Goal: Task Accomplishment & Management: Complete application form

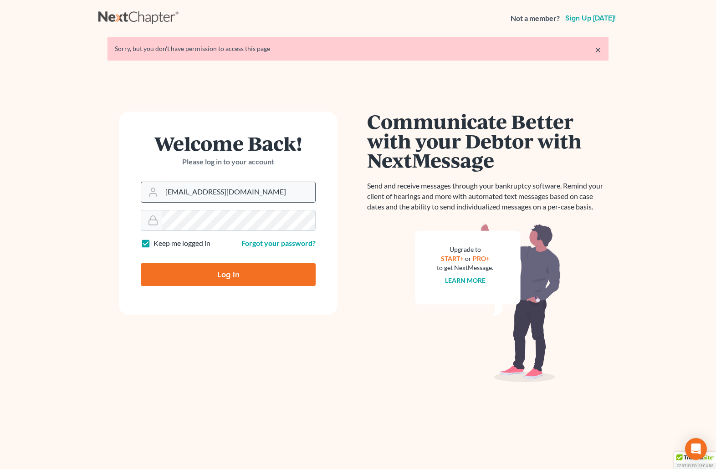
click at [259, 194] on input "[EMAIL_ADDRESS][DOMAIN_NAME]" at bounding box center [238, 192] width 153 height 20
drag, startPoint x: 266, startPoint y: 195, endPoint x: 104, endPoint y: 202, distance: 162.3
click at [104, 202] on div "Welcome Back! Please log in to your account Email Address brittcostomarnold@gma…" at bounding box center [228, 273] width 260 height 323
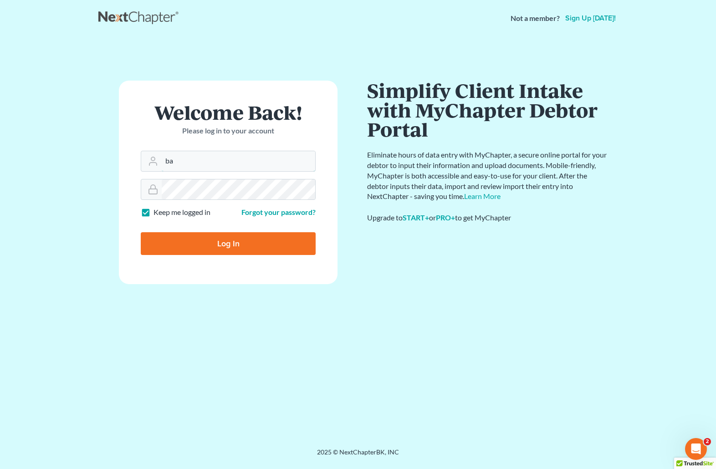
type input "[EMAIL_ADDRESS][DOMAIN_NAME]"
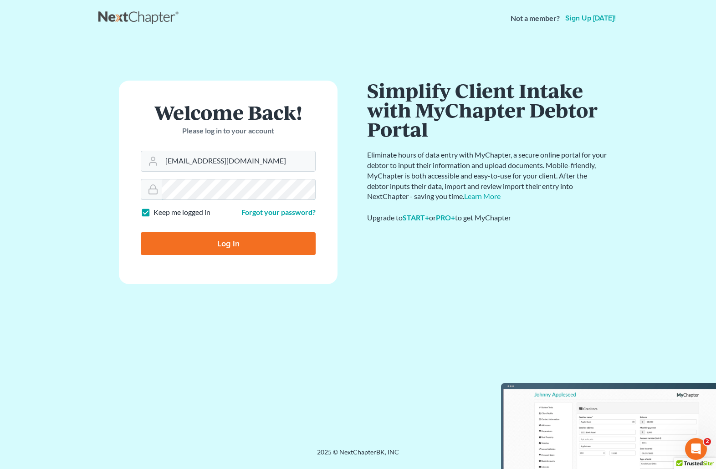
click at [128, 196] on form "Welcome Back! Please log in to your account Email Address barnold@arnoldlawoffi…" at bounding box center [228, 183] width 219 height 204
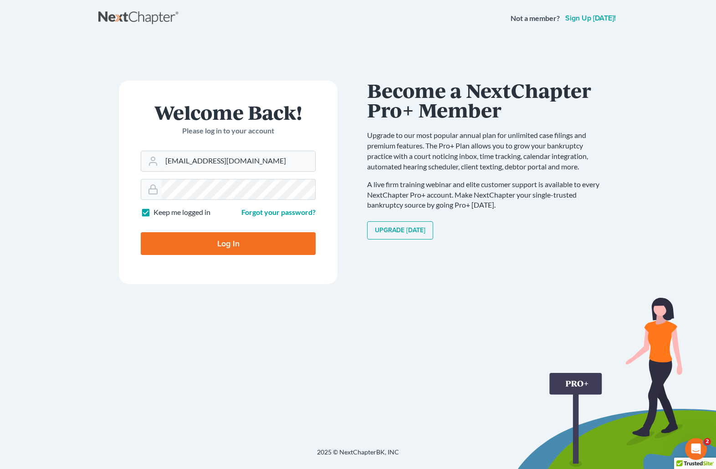
click at [180, 240] on input "Log In" at bounding box center [228, 243] width 175 height 23
type input "Thinking..."
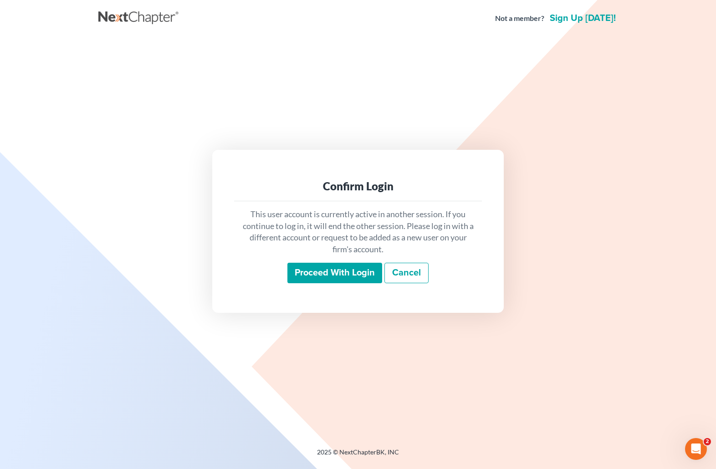
click at [338, 268] on input "Proceed with login" at bounding box center [334, 273] width 95 height 21
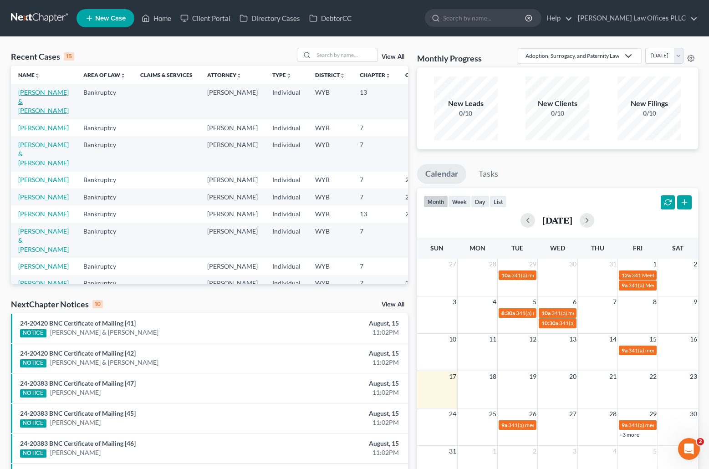
click at [29, 100] on link "[PERSON_NAME] & [PERSON_NAME]" at bounding box center [43, 101] width 51 height 26
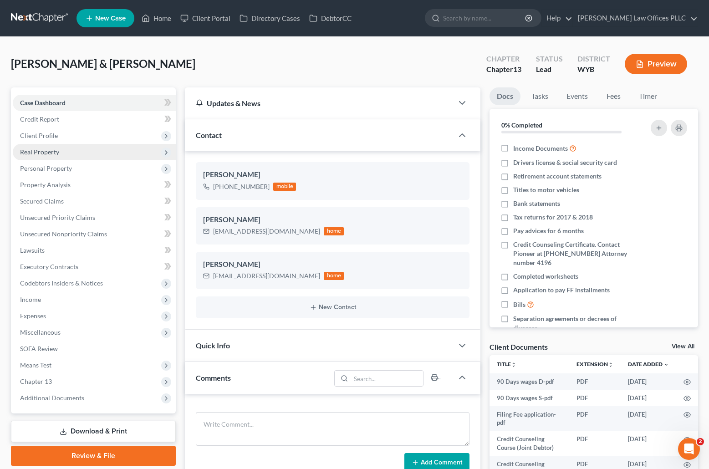
click at [53, 150] on span "Real Property" at bounding box center [39, 152] width 39 height 8
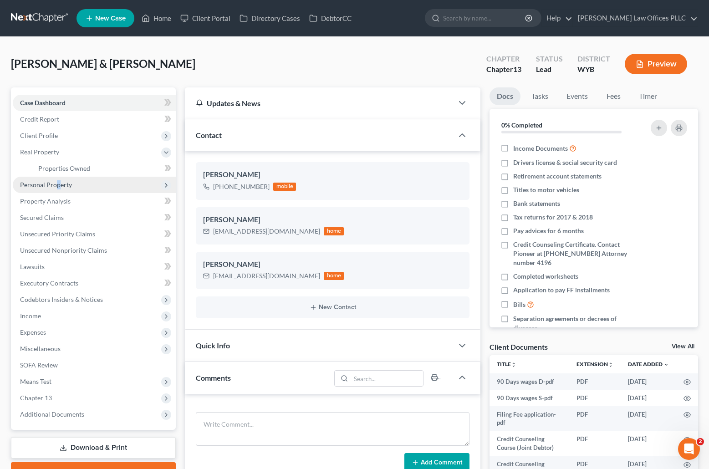
click at [58, 185] on span "Personal Property" at bounding box center [46, 185] width 52 height 8
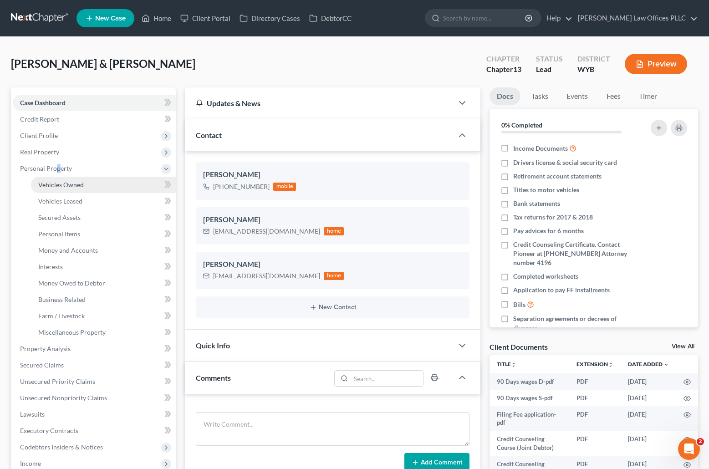
click at [75, 188] on span "Vehicles Owned" at bounding box center [61, 185] width 46 height 8
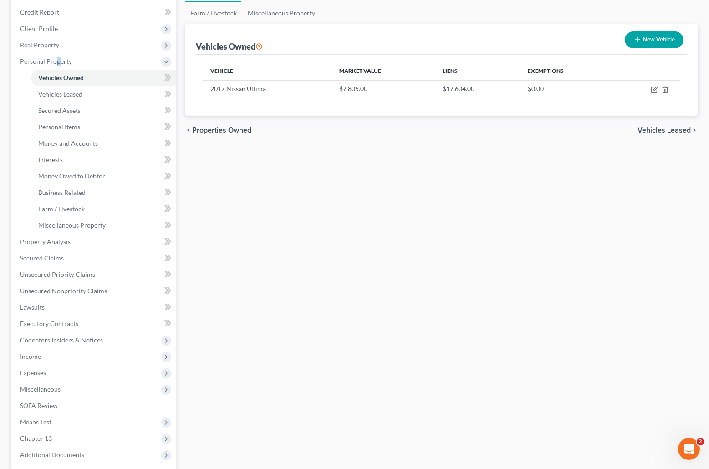
scroll to position [195, 0]
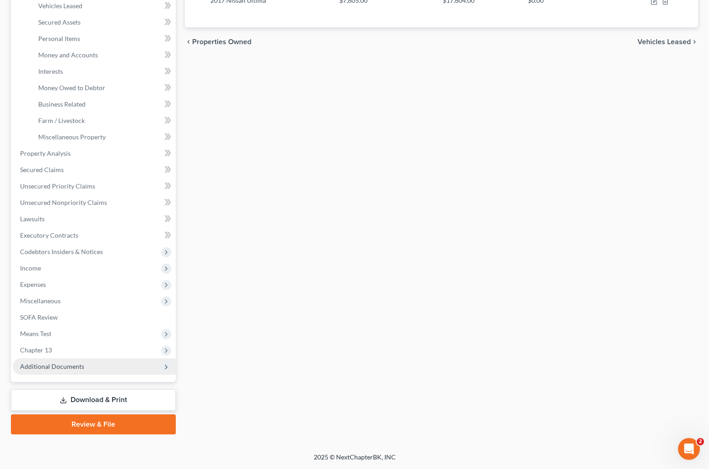
click at [50, 365] on span "Additional Documents" at bounding box center [52, 366] width 64 height 8
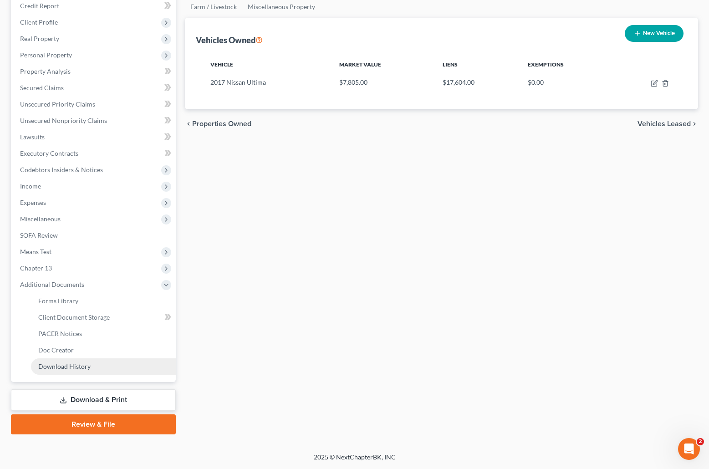
scroll to position [113, 0]
click at [84, 316] on span "Client Document Storage" at bounding box center [73, 317] width 71 height 8
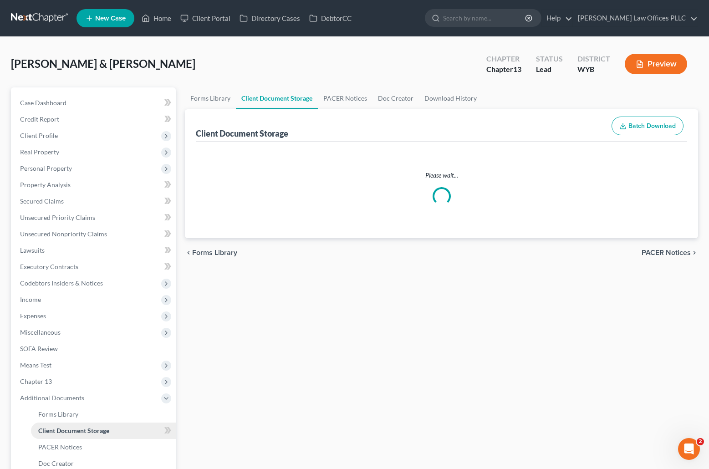
select select "0"
select select "4"
select select "3"
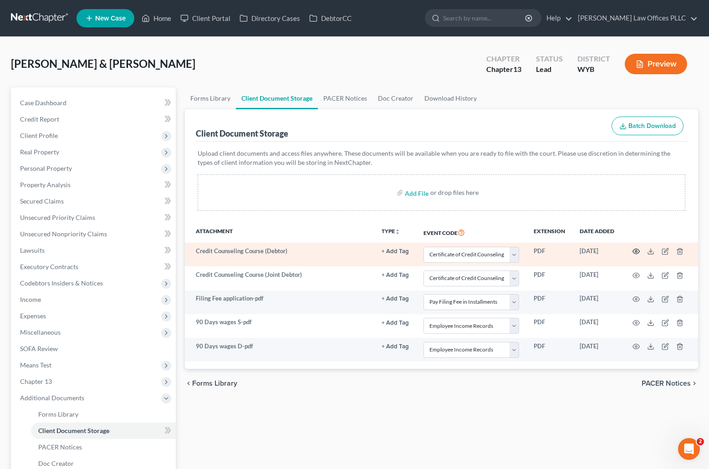
click at [637, 250] on icon "button" at bounding box center [635, 251] width 7 height 7
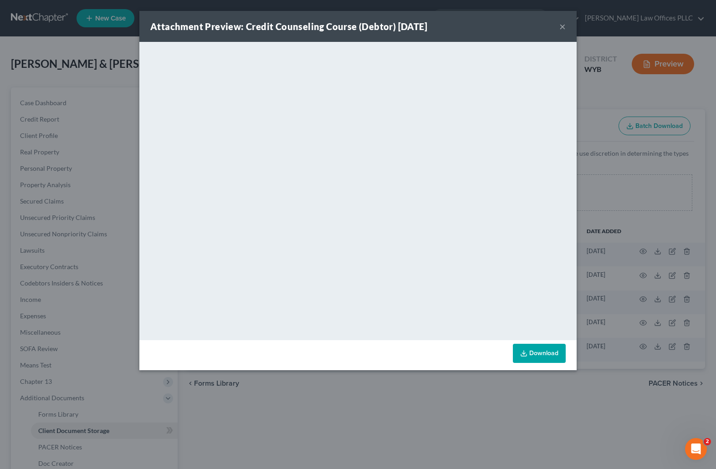
click at [562, 26] on button "×" at bounding box center [562, 26] width 6 height 11
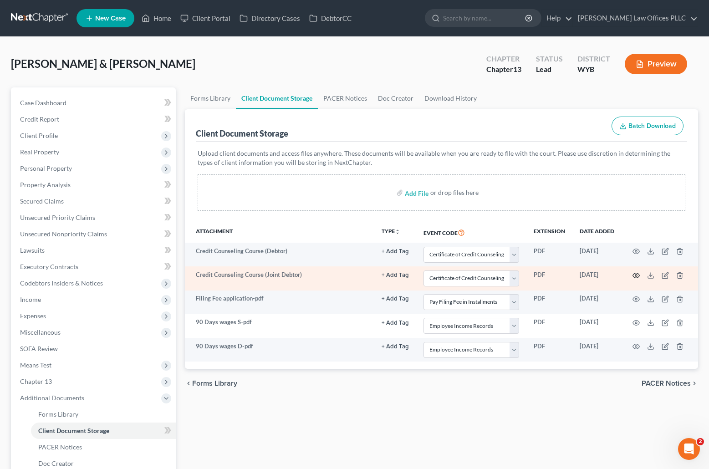
click at [637, 274] on icon "button" at bounding box center [635, 275] width 7 height 7
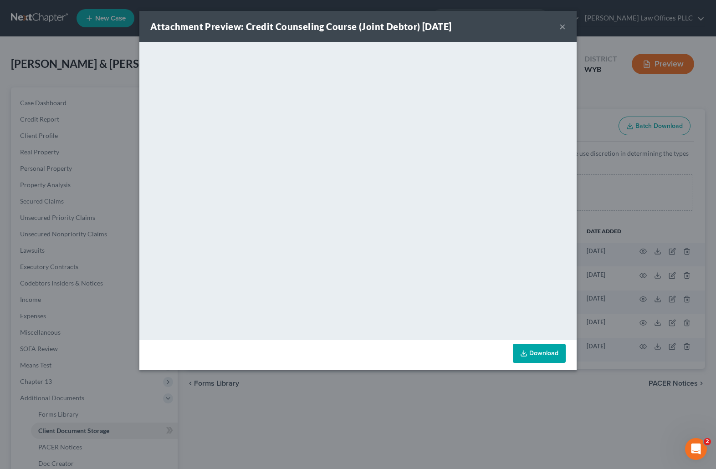
click at [562, 25] on button "×" at bounding box center [562, 26] width 6 height 11
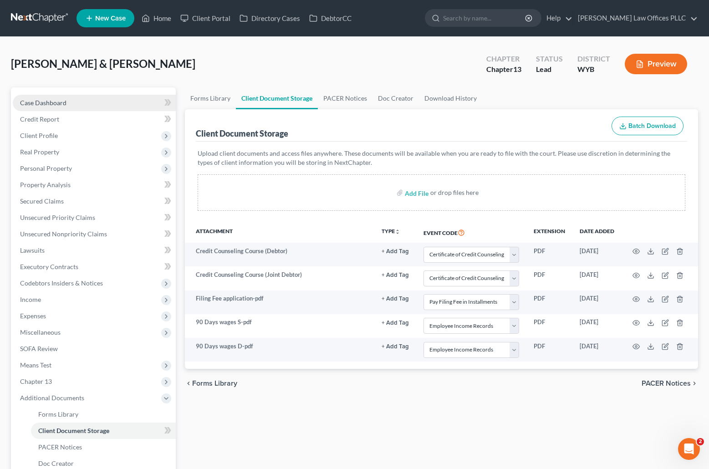
click at [46, 102] on span "Case Dashboard" at bounding box center [43, 103] width 46 height 8
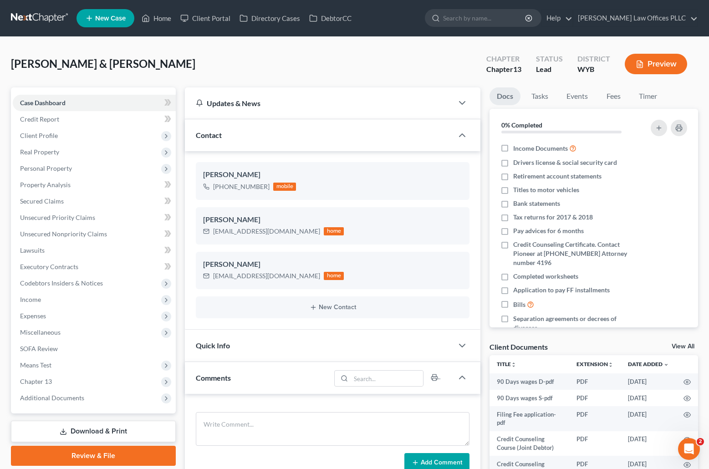
click at [93, 82] on div "Carrigan, Ricky & Kimberley Upgraded Chapter Chapter 13 Status Lead District WY…" at bounding box center [354, 68] width 687 height 40
click at [56, 149] on span "Real Property" at bounding box center [39, 152] width 39 height 8
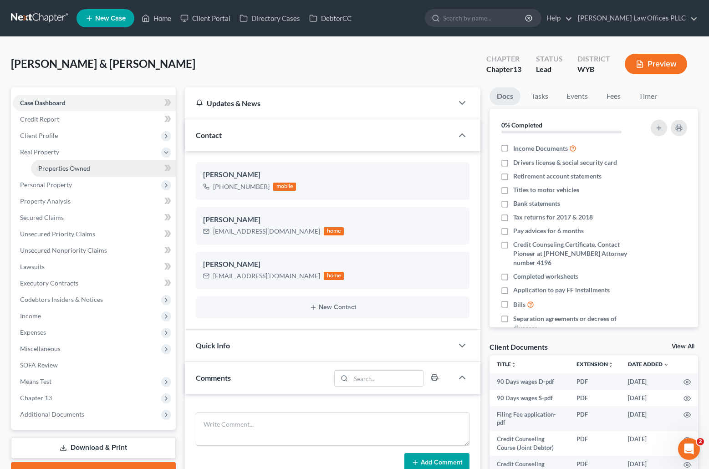
click at [61, 168] on span "Properties Owned" at bounding box center [64, 168] width 52 height 8
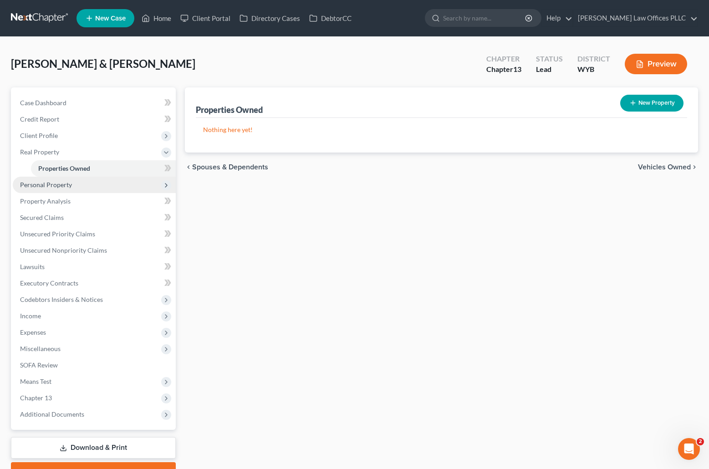
click at [58, 184] on span "Personal Property" at bounding box center [46, 185] width 52 height 8
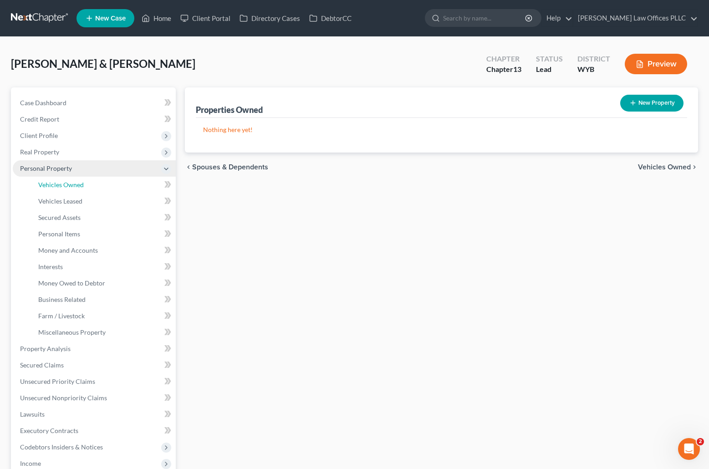
click at [58, 184] on span "Vehicles Owned" at bounding box center [61, 185] width 46 height 8
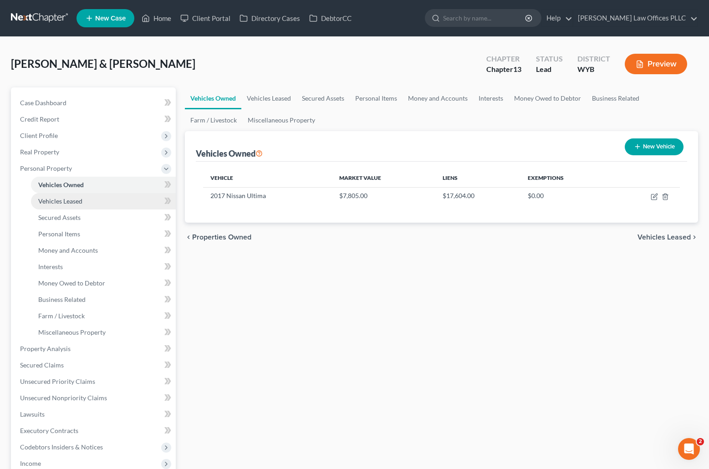
click at [67, 200] on span "Vehicles Leased" at bounding box center [60, 201] width 44 height 8
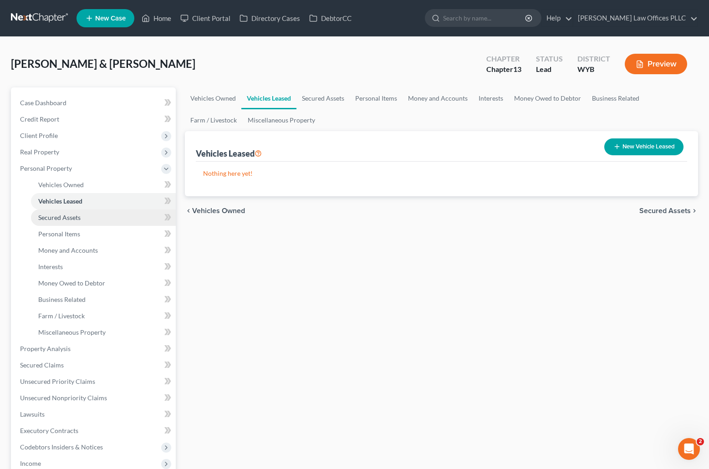
click at [71, 216] on span "Secured Assets" at bounding box center [59, 218] width 42 height 8
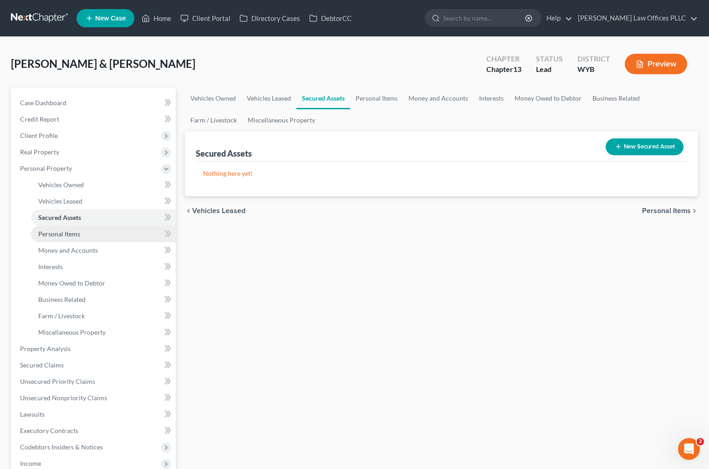
click at [80, 234] on link "Personal Items" at bounding box center [103, 234] width 145 height 16
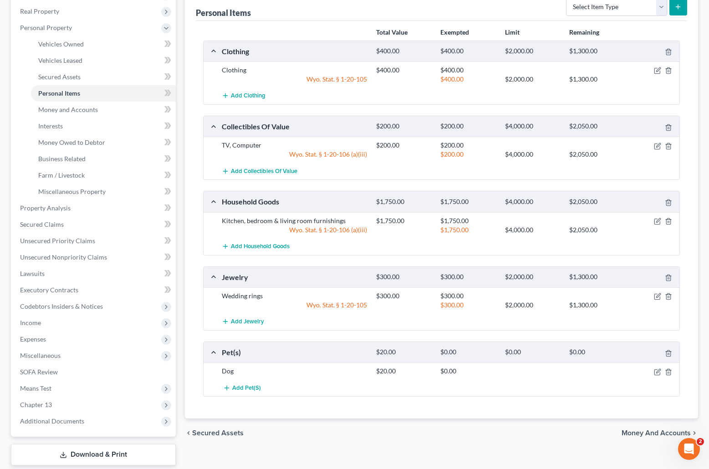
scroll to position [141, 0]
click at [73, 113] on link "Money and Accounts" at bounding box center [103, 109] width 145 height 16
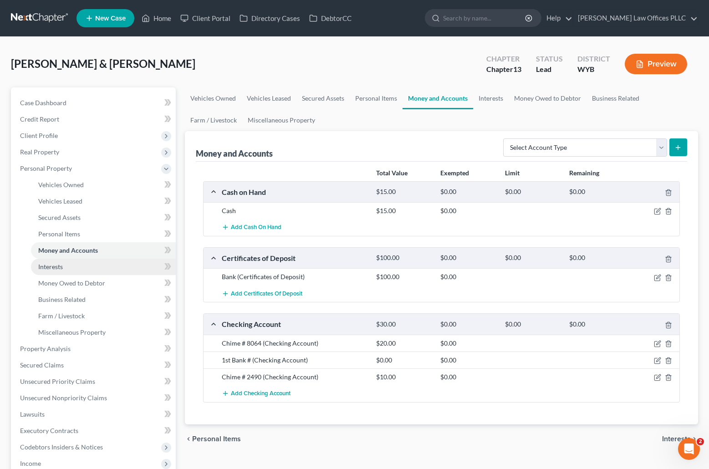
click at [59, 265] on span "Interests" at bounding box center [50, 267] width 25 height 8
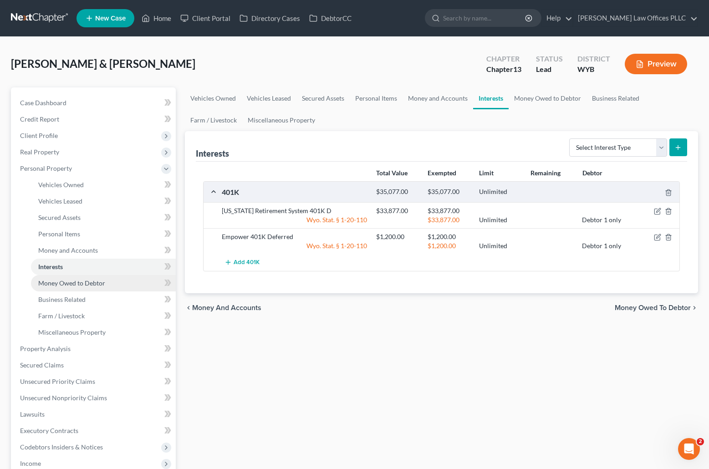
click at [86, 282] on span "Money Owed to Debtor" at bounding box center [71, 283] width 67 height 8
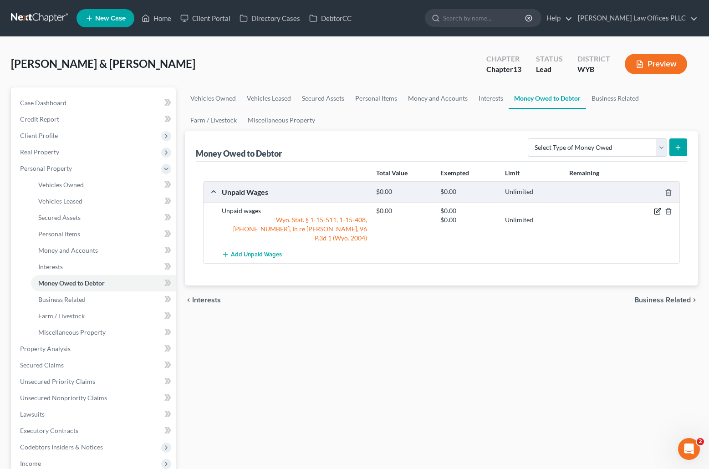
click at [658, 210] on icon "button" at bounding box center [658, 211] width 4 height 4
select select "2"
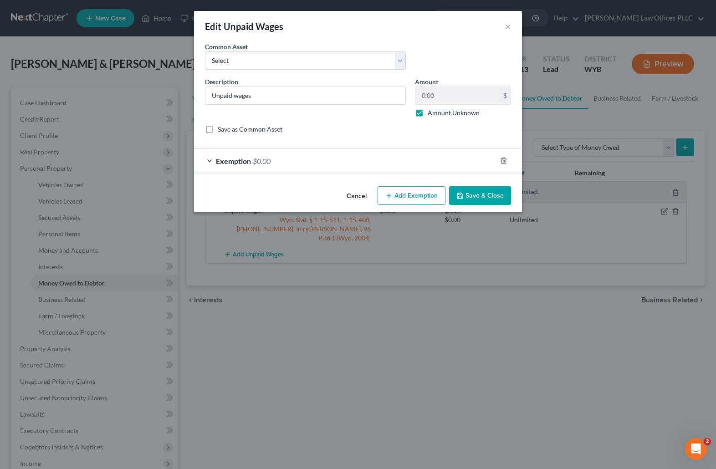
click at [237, 159] on span "Exemption" at bounding box center [233, 161] width 35 height 9
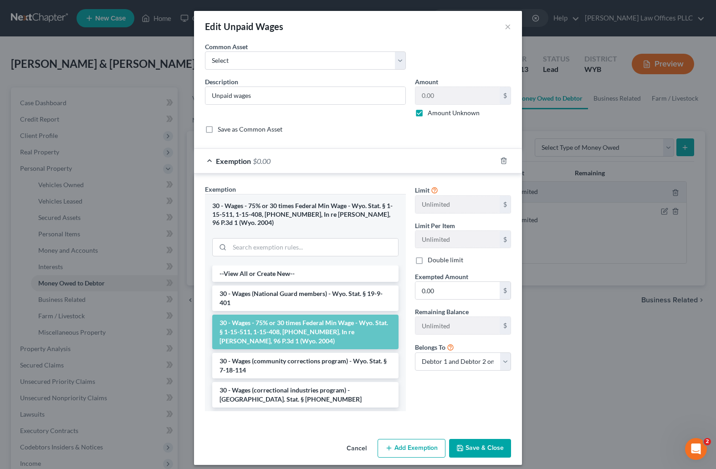
click at [493, 439] on button "Save & Close" at bounding box center [480, 448] width 62 height 19
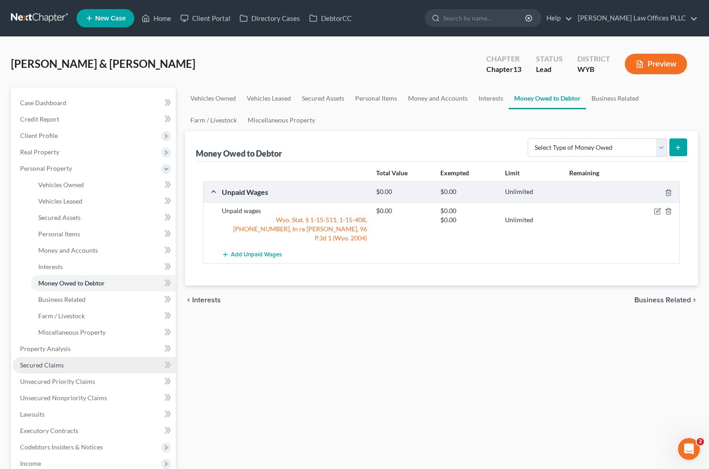
click at [67, 362] on link "Secured Claims" at bounding box center [94, 365] width 163 height 16
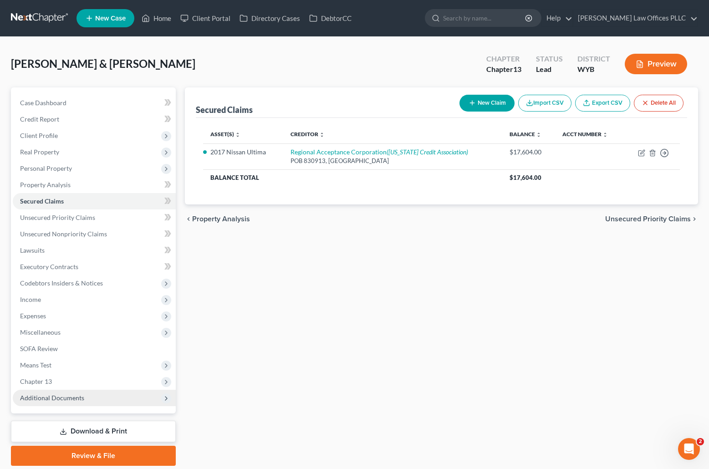
click at [77, 394] on span "Additional Documents" at bounding box center [52, 398] width 64 height 8
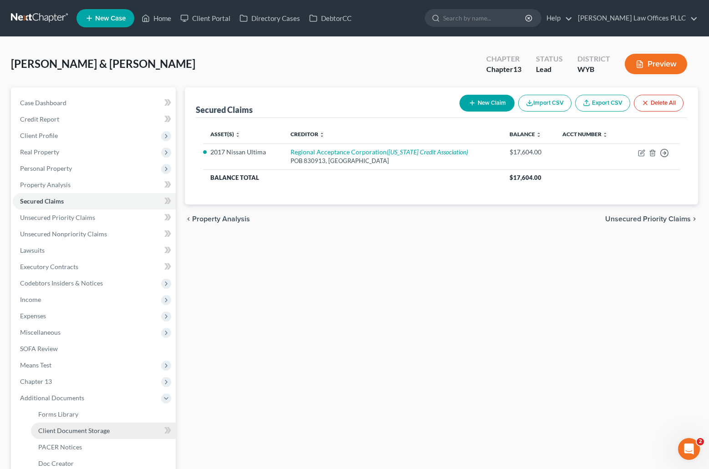
click at [95, 428] on span "Client Document Storage" at bounding box center [73, 431] width 71 height 8
select select "0"
select select "4"
select select "3"
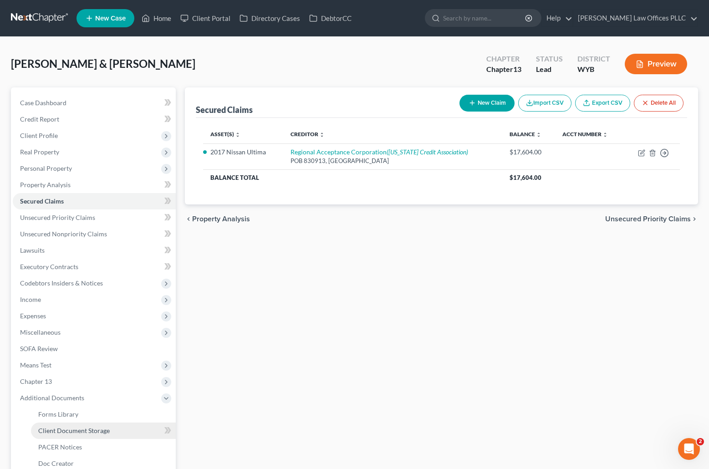
select select "3"
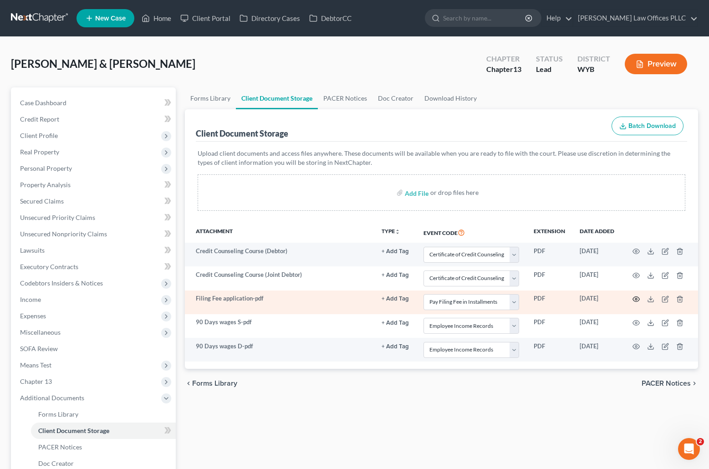
click at [637, 297] on icon "button" at bounding box center [635, 299] width 7 height 7
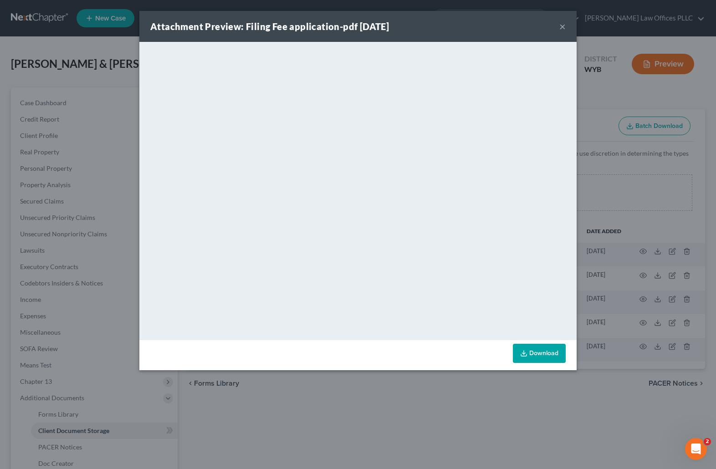
click at [563, 25] on button "×" at bounding box center [562, 26] width 6 height 11
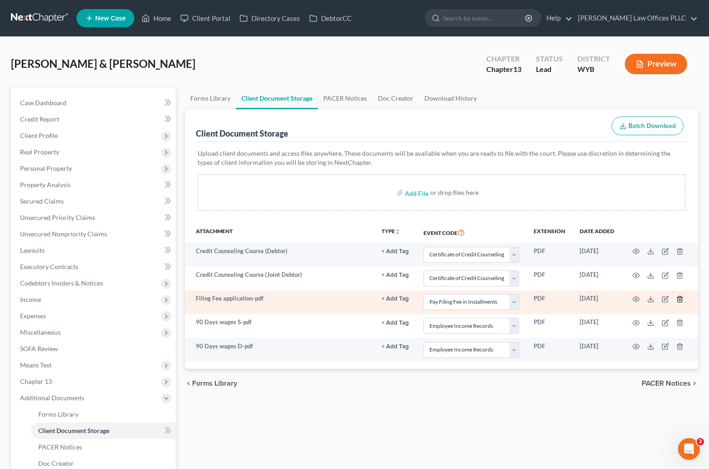
click at [680, 300] on line "button" at bounding box center [680, 300] width 0 height 2
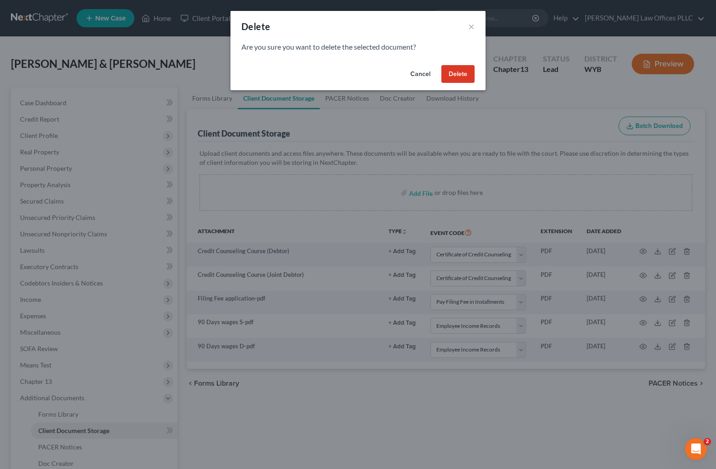
click at [453, 66] on button "Delete" at bounding box center [457, 74] width 33 height 18
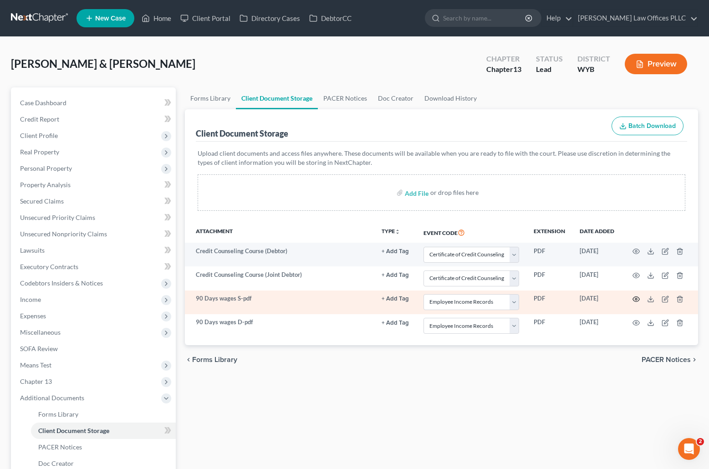
click at [636, 299] on icon "button" at bounding box center [635, 299] width 7 height 7
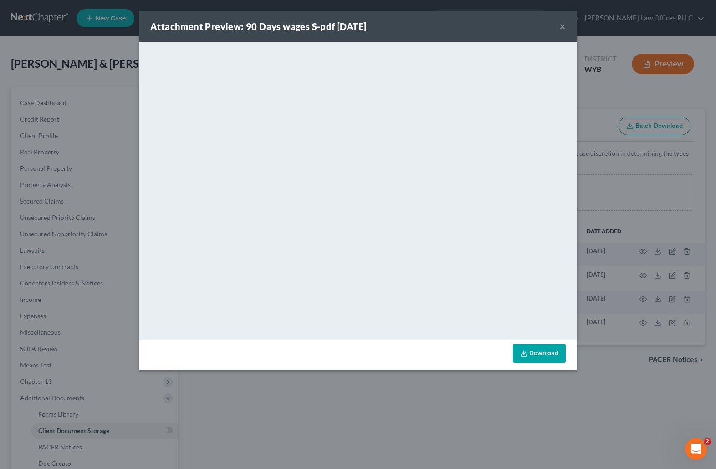
click at [564, 26] on button "×" at bounding box center [562, 26] width 6 height 11
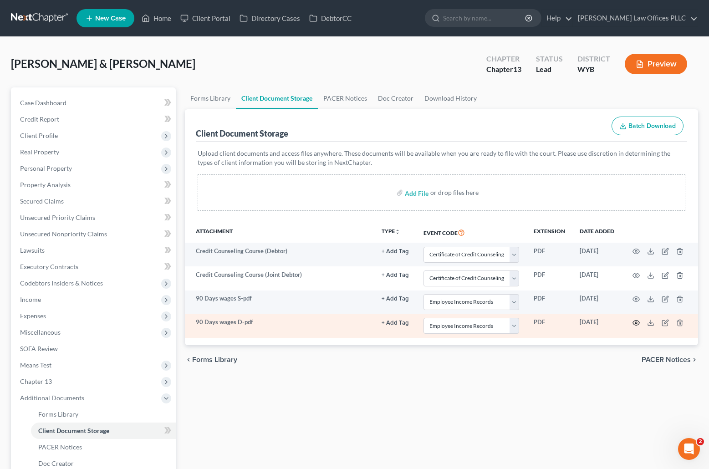
click at [637, 320] on icon "button" at bounding box center [635, 322] width 7 height 7
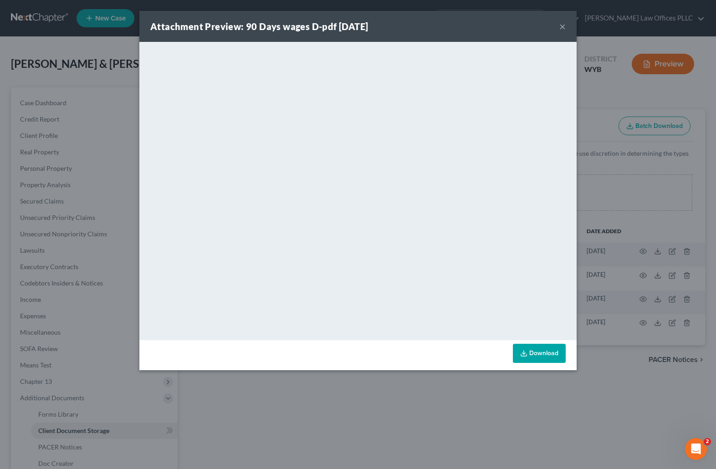
click at [563, 24] on button "×" at bounding box center [562, 26] width 6 height 11
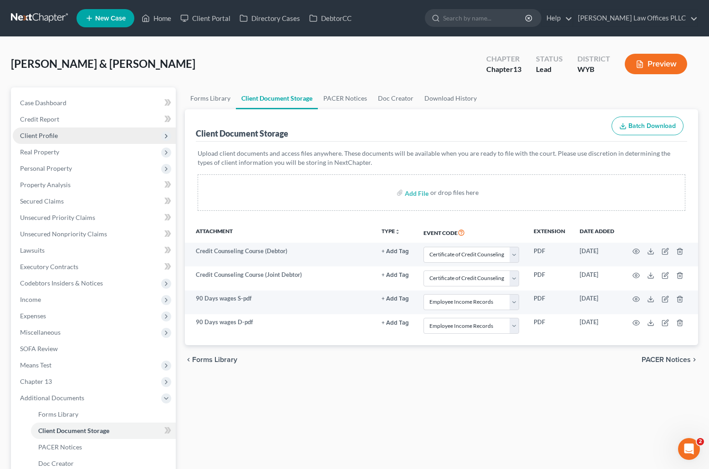
click at [48, 133] on span "Client Profile" at bounding box center [39, 136] width 38 height 8
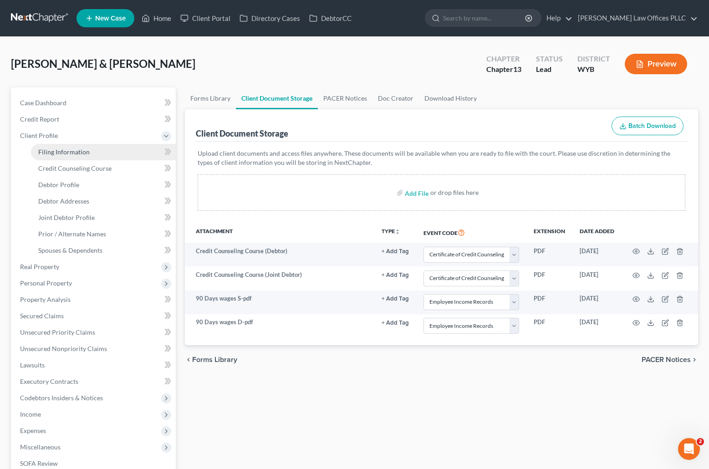
click at [70, 150] on span "Filing Information" at bounding box center [63, 152] width 51 height 8
select select "1"
select select "3"
select select "53"
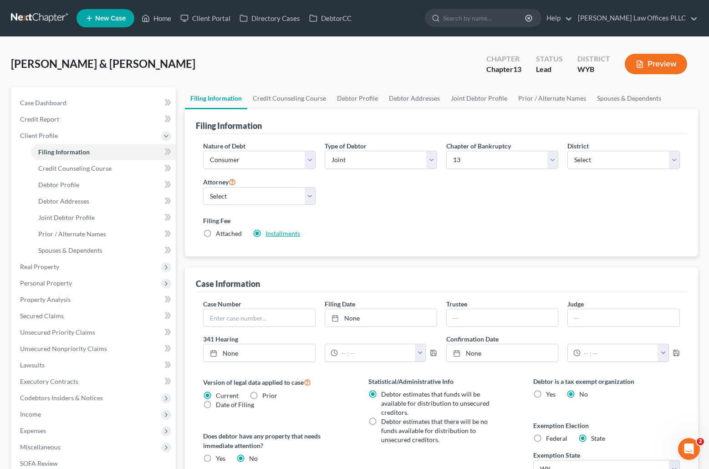
click at [278, 233] on link "Installments" at bounding box center [282, 233] width 35 height 8
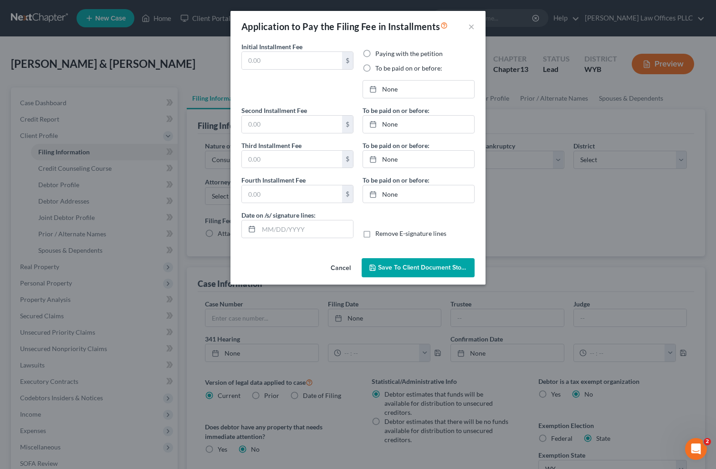
type input "78.25"
radio input "true"
type input "78.25"
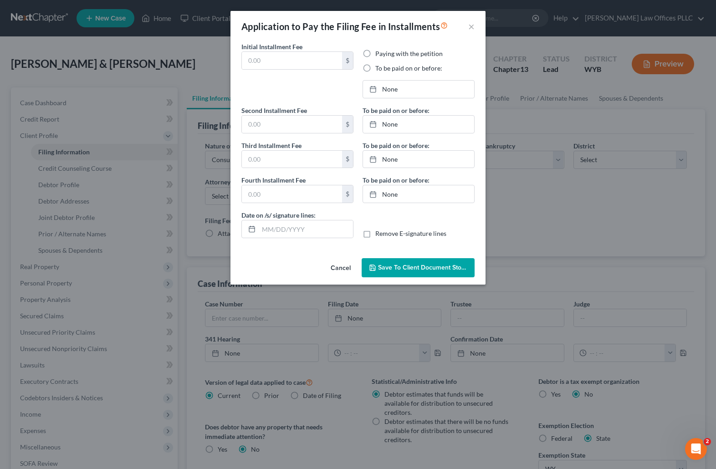
type input "[DATE]"
drag, startPoint x: 394, startPoint y: 88, endPoint x: 387, endPoint y: 90, distance: 8.1
click at [387, 90] on link "8/1/2025" at bounding box center [418, 89] width 111 height 17
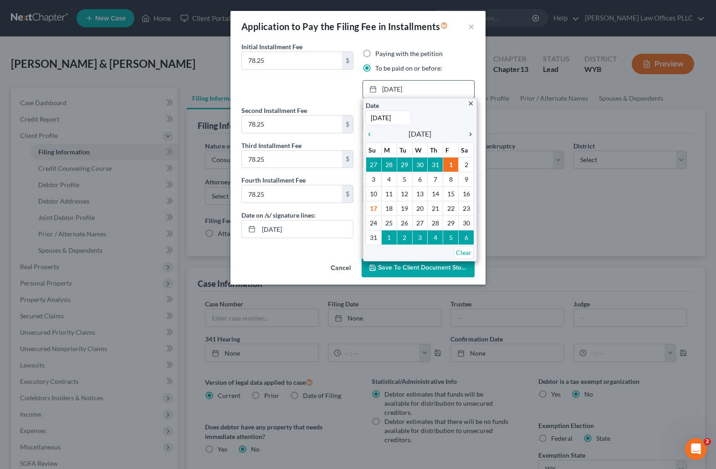
click at [471, 133] on icon "chevron_right" at bounding box center [468, 134] width 12 height 7
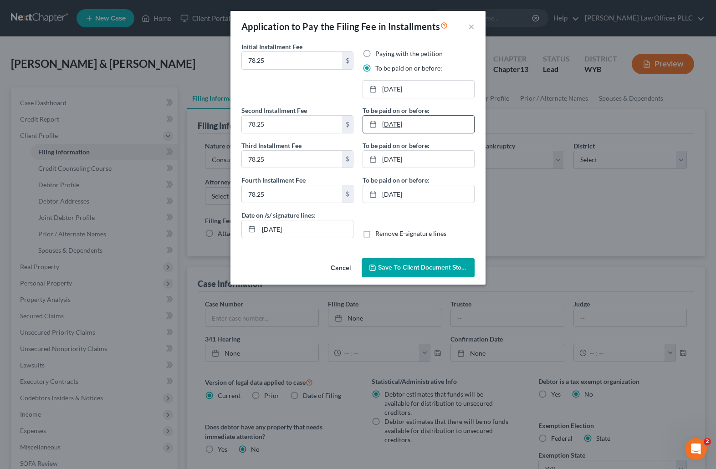
drag, startPoint x: 397, startPoint y: 122, endPoint x: 387, endPoint y: 127, distance: 11.0
click at [387, 127] on link "9/2/2025" at bounding box center [418, 124] width 111 height 17
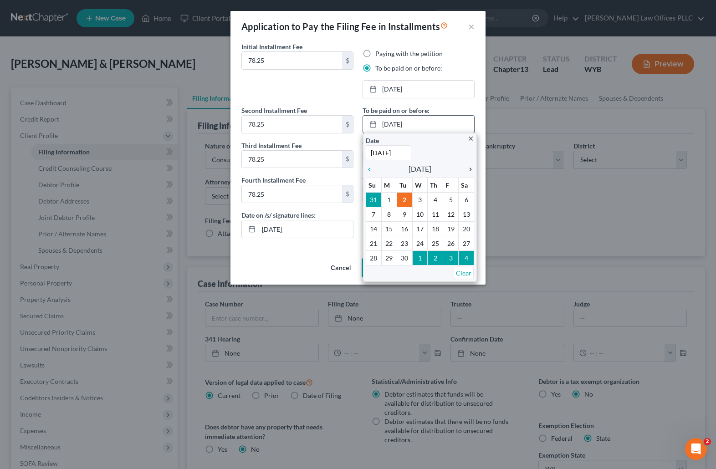
click at [472, 168] on icon "chevron_right" at bounding box center [468, 169] width 12 height 7
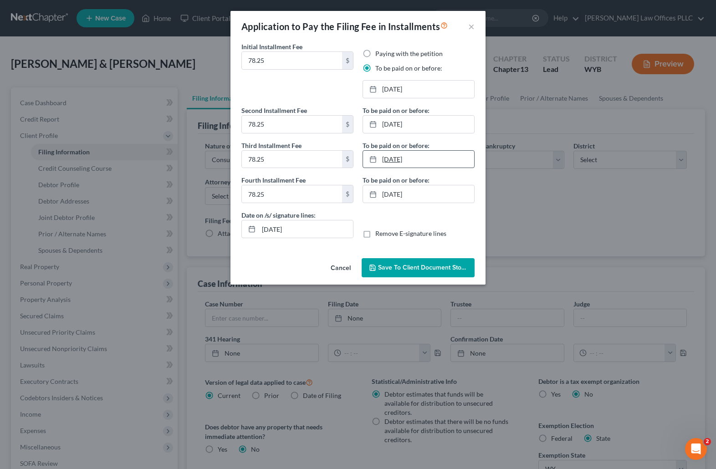
click at [391, 157] on link "10/1/2025" at bounding box center [418, 159] width 111 height 17
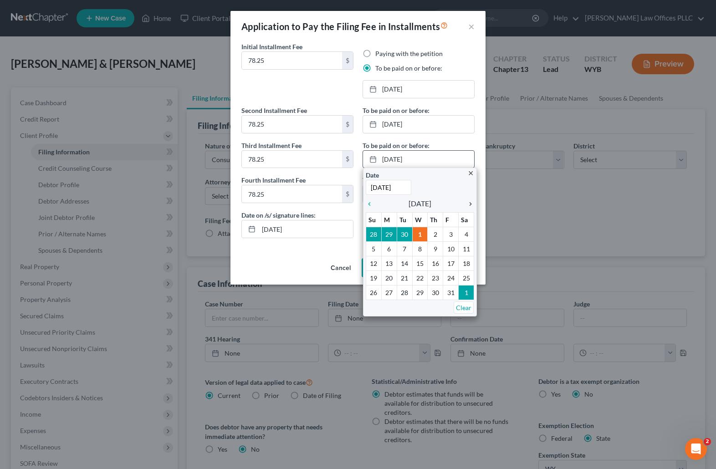
click at [471, 203] on icon "chevron_right" at bounding box center [468, 203] width 12 height 7
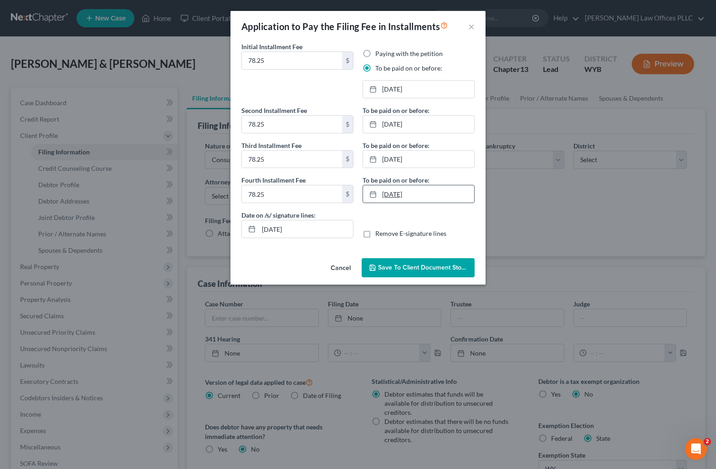
click at [394, 196] on link "11/5/2025" at bounding box center [418, 193] width 111 height 17
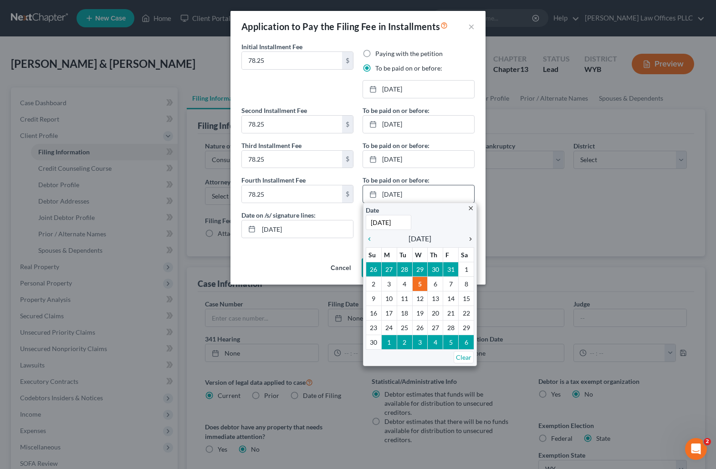
click at [470, 240] on icon "chevron_right" at bounding box center [468, 238] width 12 height 7
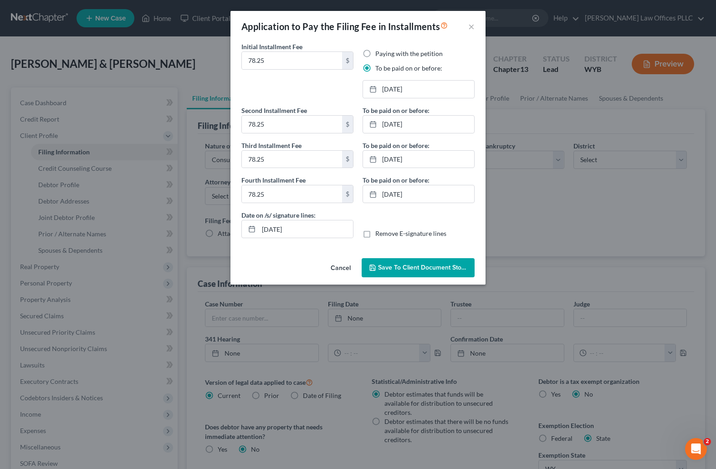
click at [416, 262] on button "Save to Client Document Storage" at bounding box center [418, 267] width 113 height 19
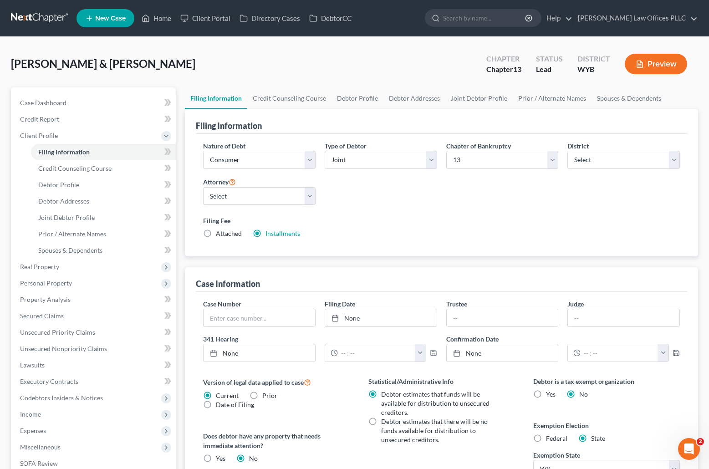
click at [519, 211] on div "Nature of Debt Select Business Consumer Other Nature of Business Select Clearin…" at bounding box center [442, 193] width 486 height 105
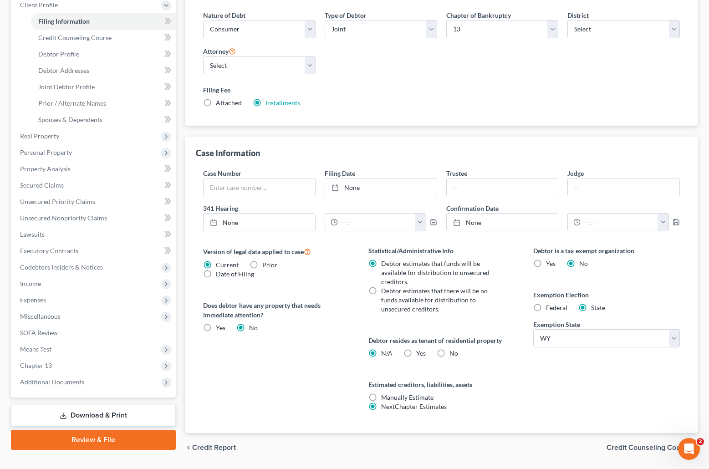
scroll to position [158, 0]
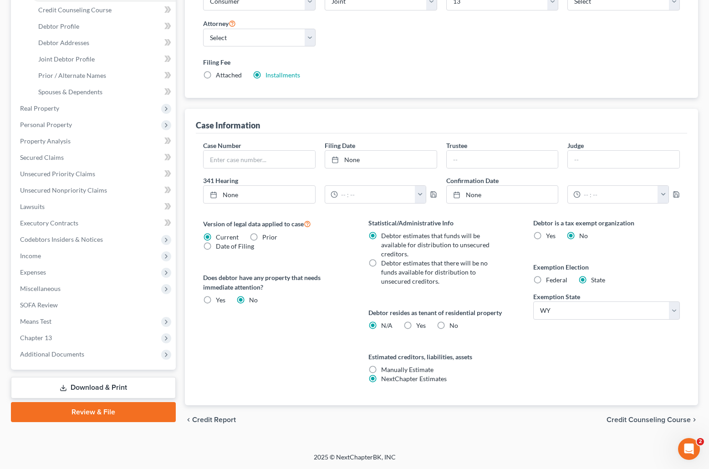
click at [112, 381] on link "Download & Print" at bounding box center [93, 387] width 165 height 21
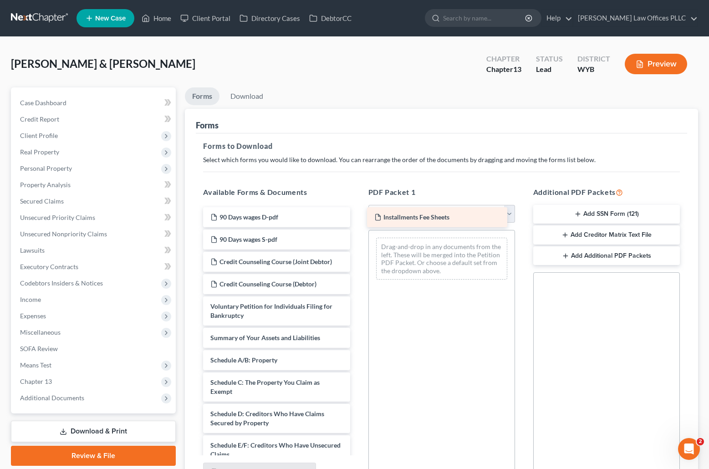
drag, startPoint x: 259, startPoint y: 214, endPoint x: 423, endPoint y: 214, distance: 163.9
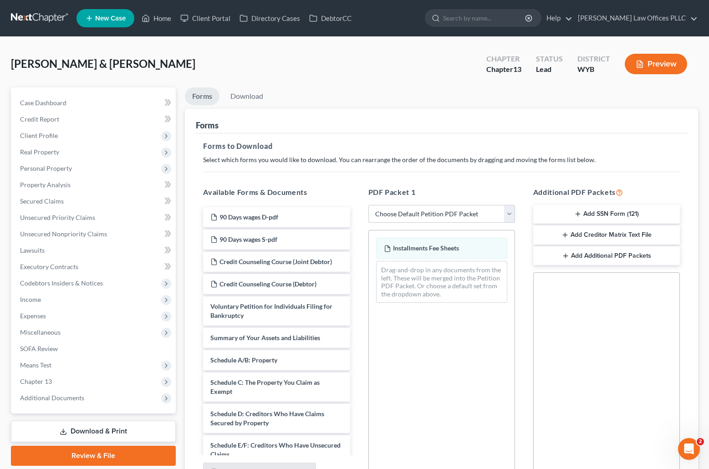
click at [515, 96] on ul "Forms Download" at bounding box center [441, 97] width 513 height 21
click at [30, 136] on span "Client Profile" at bounding box center [39, 136] width 38 height 8
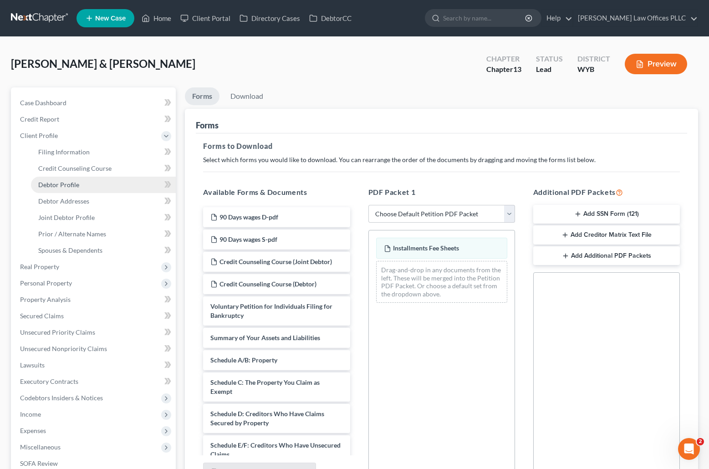
click at [82, 183] on link "Debtor Profile" at bounding box center [103, 185] width 145 height 16
select select "1"
select select "2"
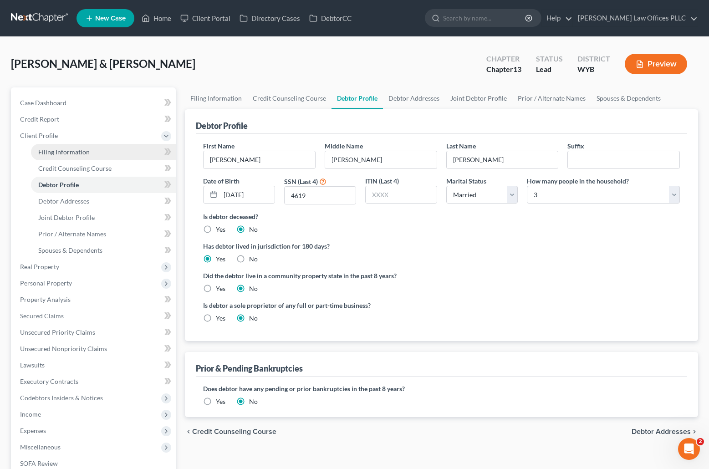
click at [76, 151] on span "Filing Information" at bounding box center [63, 152] width 51 height 8
select select "1"
select select "3"
select select "92"
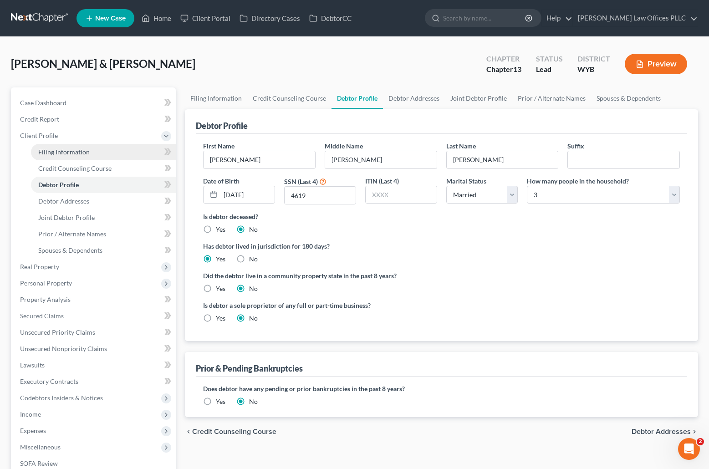
select select "1"
select select "53"
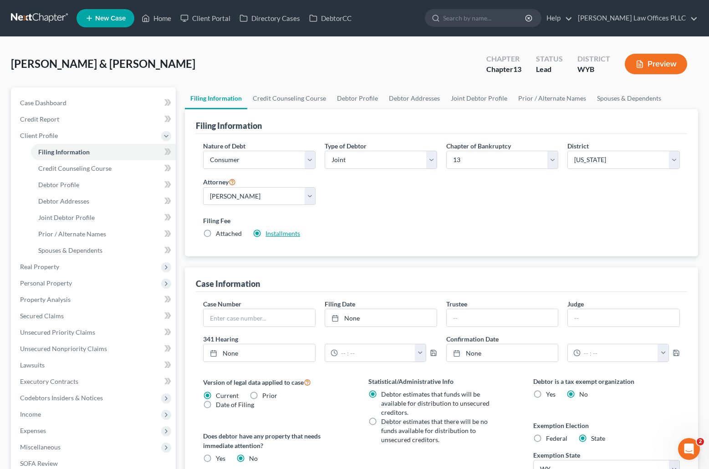
click at [285, 232] on link "Installments" at bounding box center [282, 233] width 35 height 8
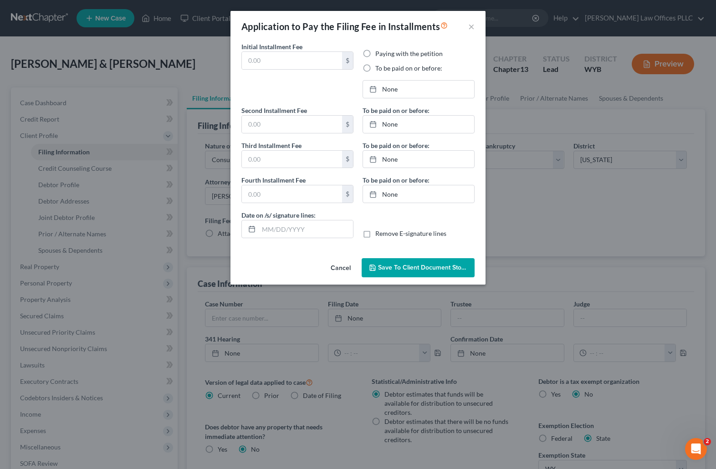
type input "78.25"
radio input "true"
type input "78.25"
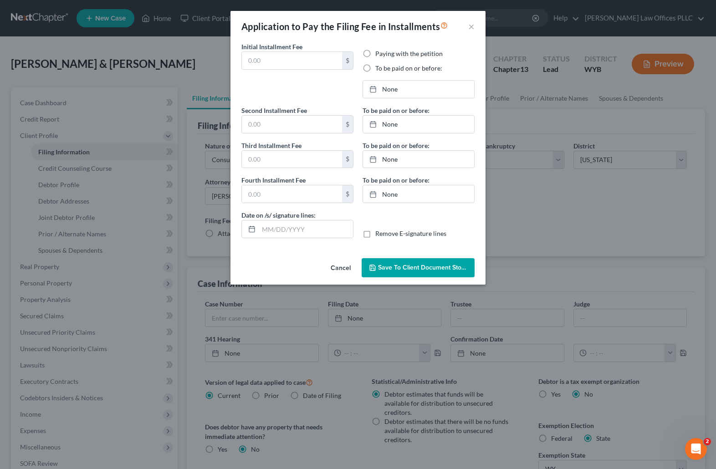
type input "[DATE]"
click at [414, 266] on span "Save to Client Document Storage" at bounding box center [426, 268] width 97 height 8
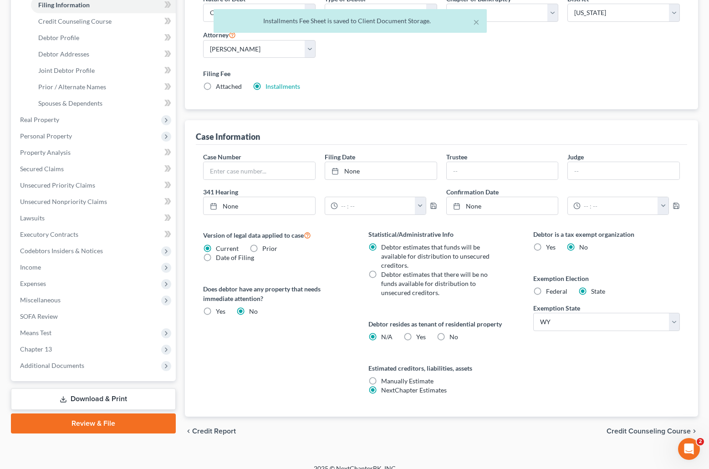
scroll to position [158, 0]
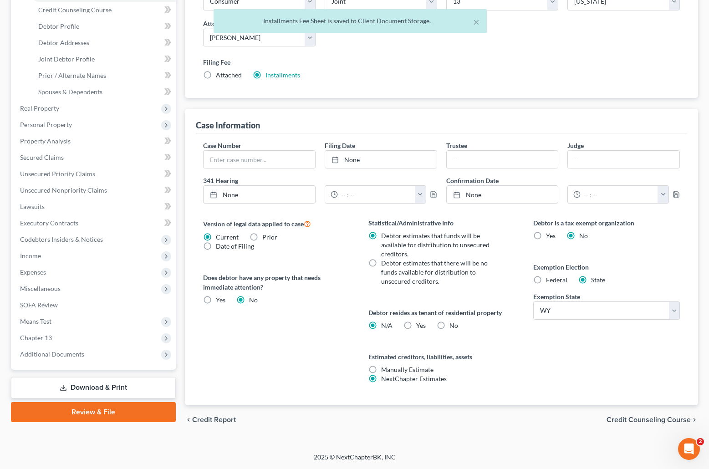
click at [128, 386] on link "Download & Print" at bounding box center [93, 387] width 165 height 21
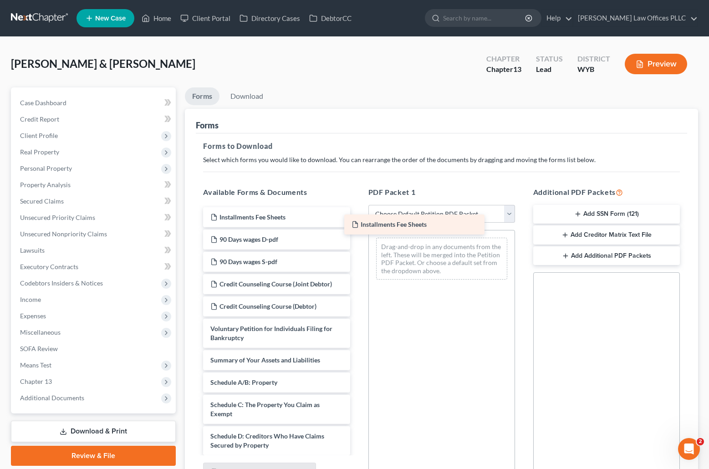
drag, startPoint x: 267, startPoint y: 215, endPoint x: 408, endPoint y: 223, distance: 141.3
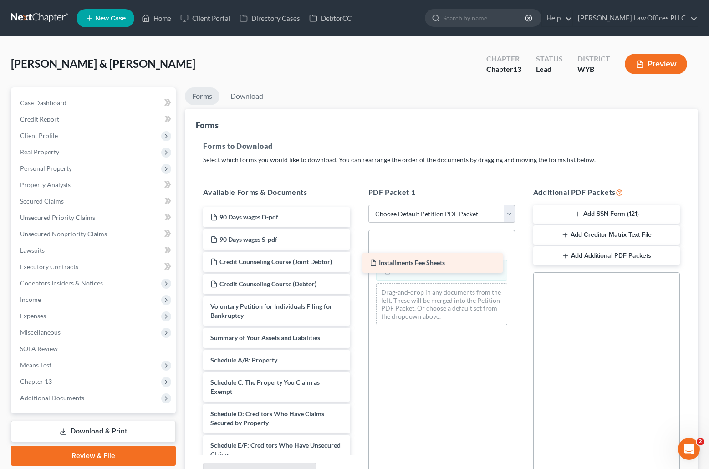
drag, startPoint x: 260, startPoint y: 216, endPoint x: 420, endPoint y: 262, distance: 166.3
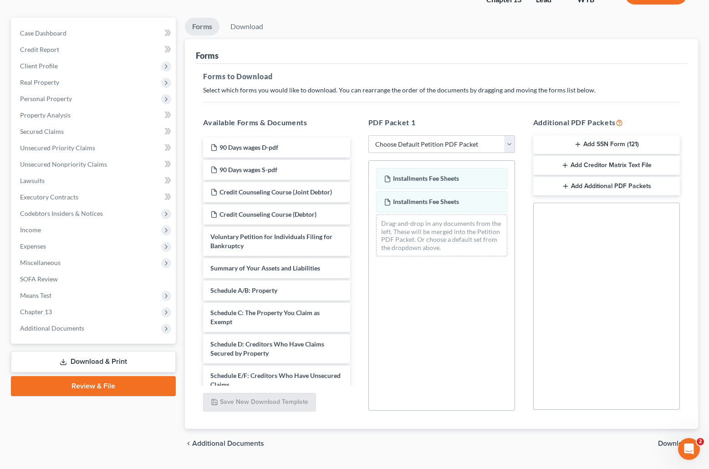
scroll to position [93, 0]
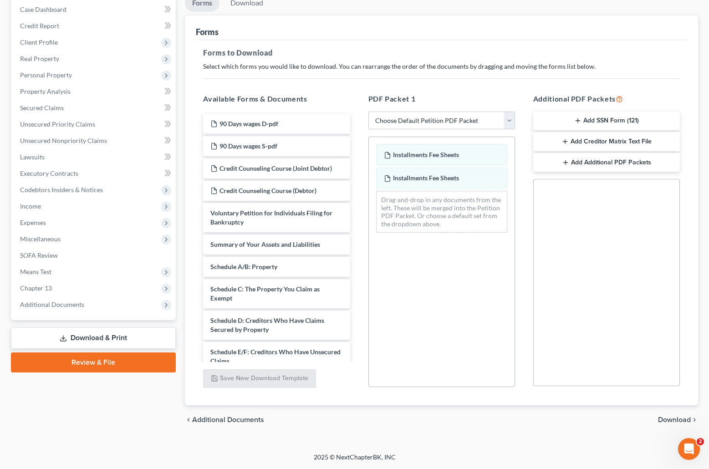
click at [675, 419] on span "Download" at bounding box center [674, 419] width 33 height 7
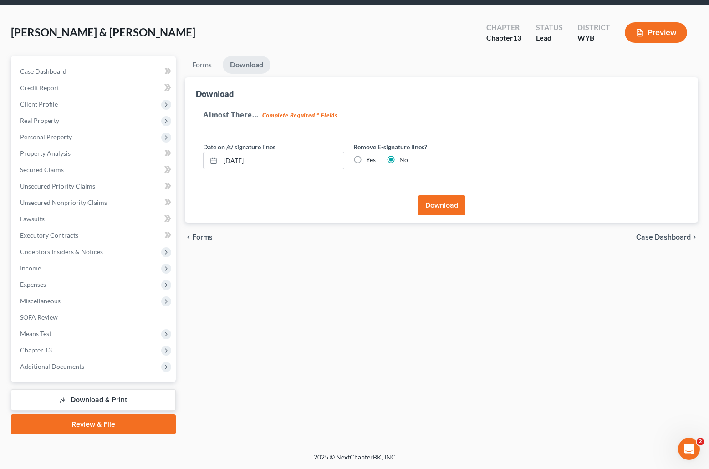
scroll to position [31, 0]
click at [366, 161] on label "Yes" at bounding box center [371, 159] width 10 height 9
click at [370, 161] on input "Yes" at bounding box center [373, 158] width 6 height 6
radio input "true"
radio input "false"
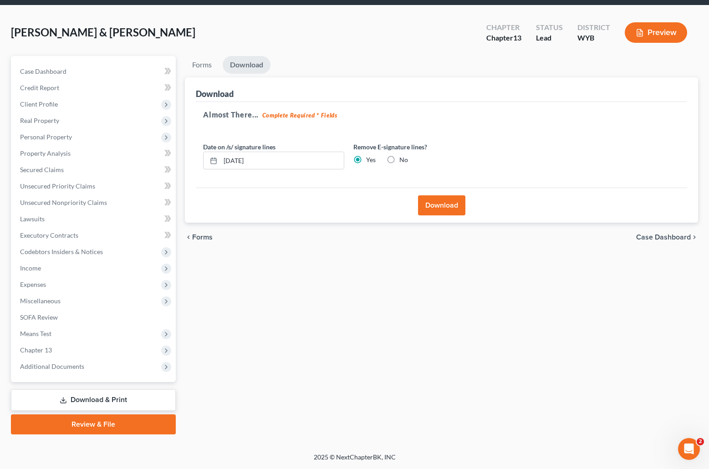
click at [434, 200] on button "Download" at bounding box center [441, 205] width 47 height 20
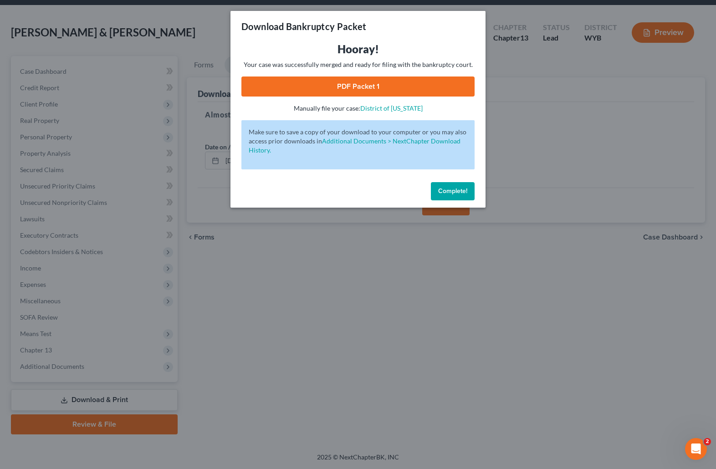
click at [351, 83] on link "PDF Packet 1" at bounding box center [357, 86] width 233 height 20
click at [455, 190] on span "Complete!" at bounding box center [452, 191] width 29 height 8
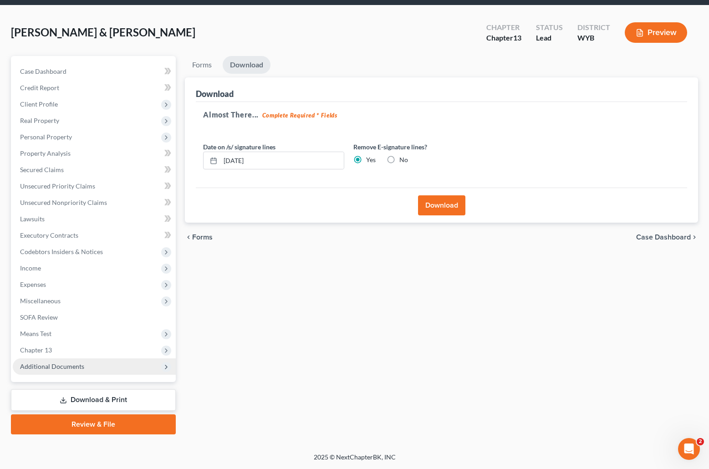
click at [55, 361] on span "Additional Documents" at bounding box center [94, 366] width 163 height 16
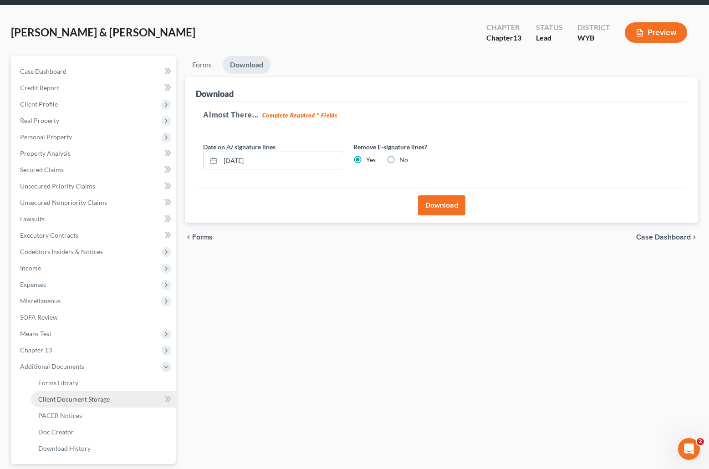
click at [96, 398] on span "Client Document Storage" at bounding box center [73, 399] width 71 height 8
select select "0"
select select "3"
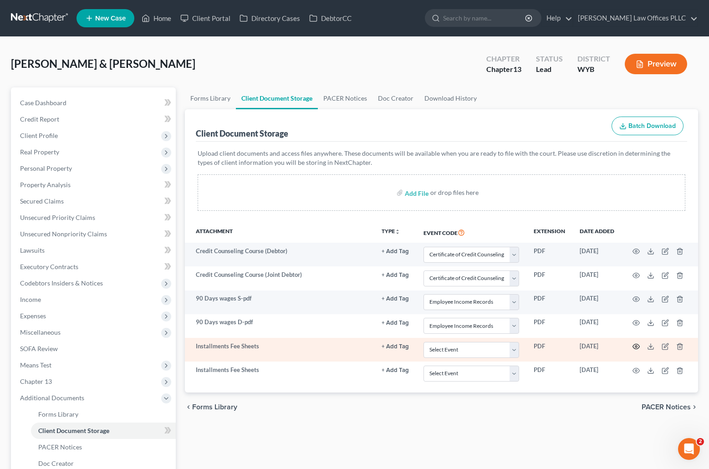
click at [635, 346] on icon "button" at bounding box center [635, 346] width 7 height 7
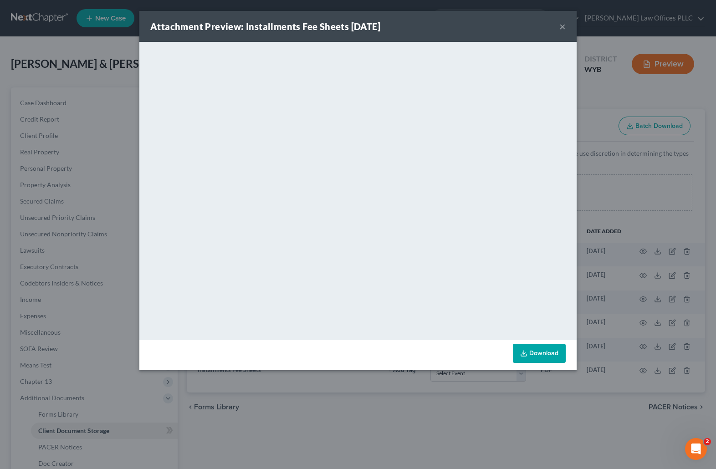
click at [561, 26] on button "×" at bounding box center [562, 26] width 6 height 11
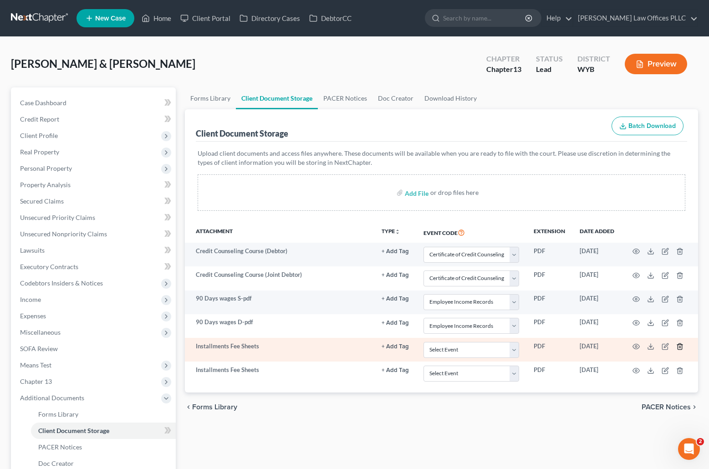
click at [680, 346] on icon "button" at bounding box center [679, 346] width 7 height 7
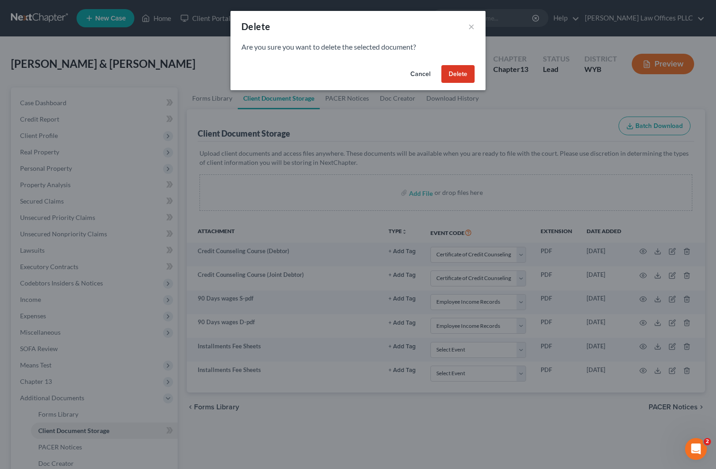
click at [468, 76] on button "Delete" at bounding box center [457, 74] width 33 height 18
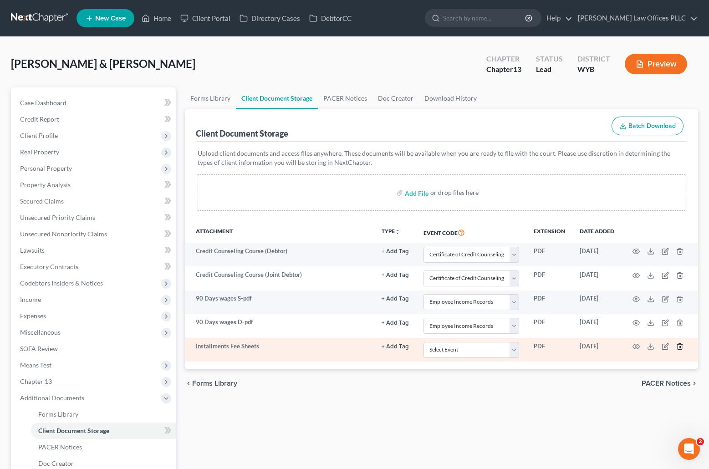
click at [679, 346] on icon "button" at bounding box center [679, 346] width 7 height 7
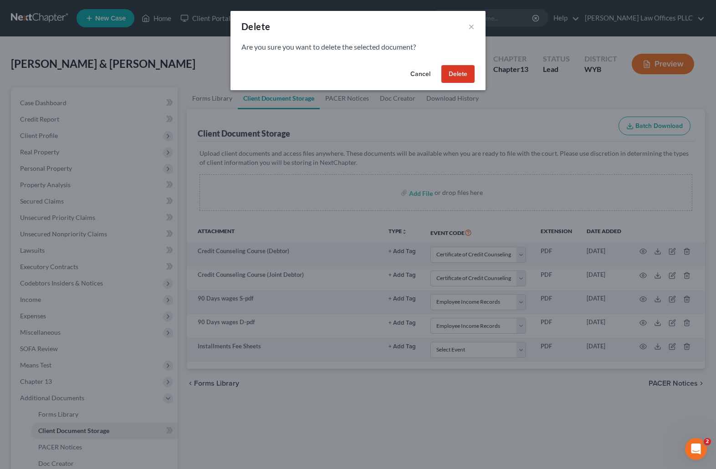
click at [462, 72] on button "Delete" at bounding box center [457, 74] width 33 height 18
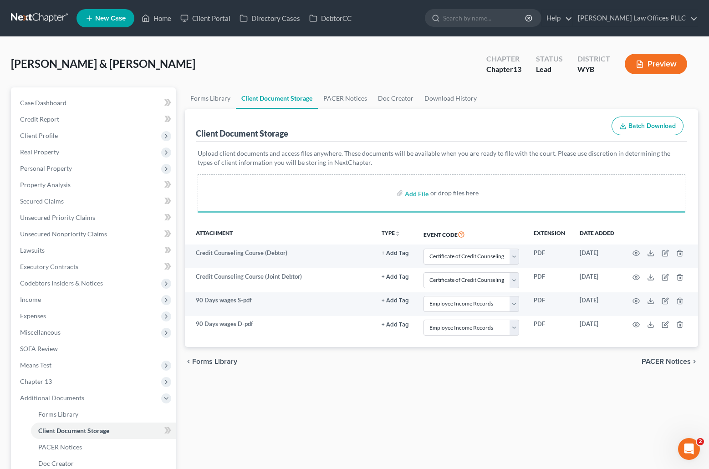
select select "0"
select select "3"
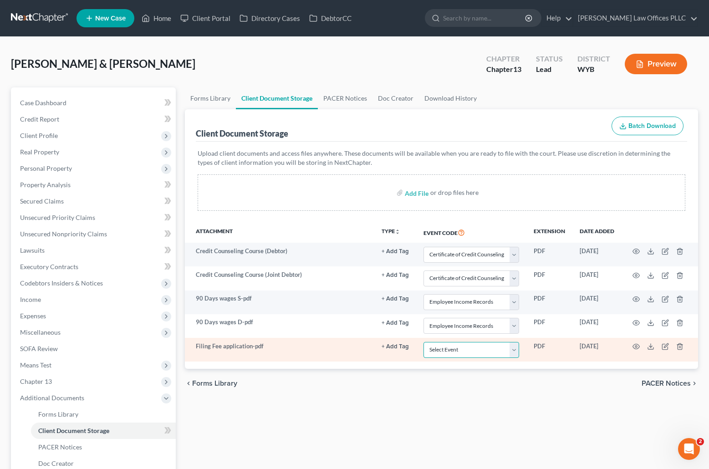
click at [512, 348] on select "Select Event Certificate of Credit Counseling Chapter 13 Plan Domestic Support …" at bounding box center [471, 350] width 96 height 16
select select "4"
click at [423, 342] on select "Select Event Certificate of Credit Counseling Chapter 13 Plan Domestic Support …" at bounding box center [471, 350] width 96 height 16
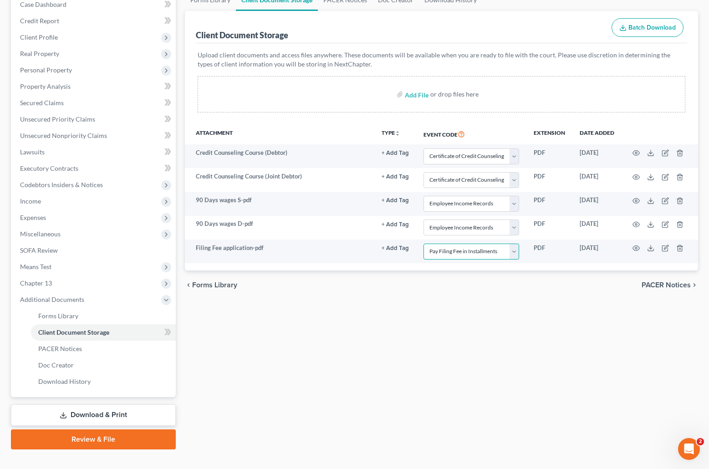
scroll to position [113, 0]
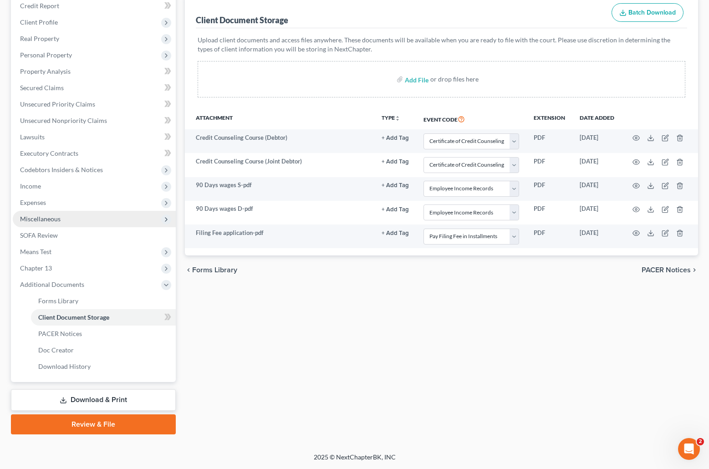
click at [60, 217] on span "Miscellaneous" at bounding box center [40, 219] width 41 height 8
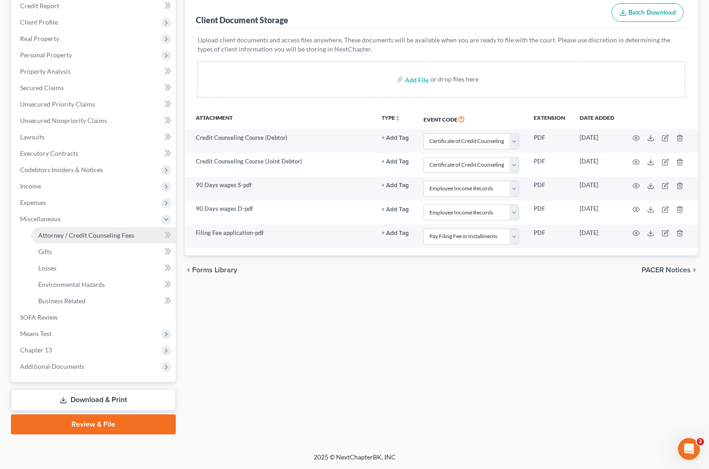
click at [72, 236] on span "Attorney / Credit Counseling Fees" at bounding box center [86, 235] width 96 height 8
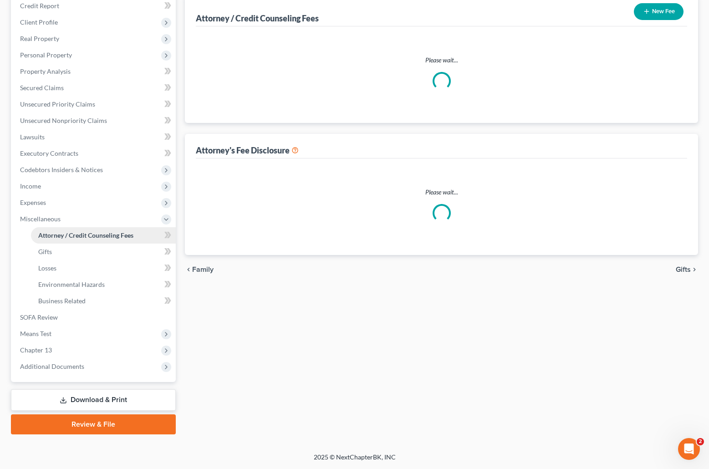
scroll to position [3, 0]
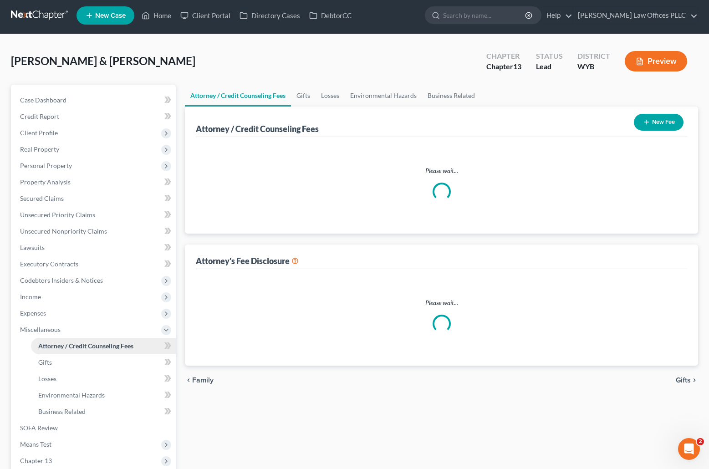
select select "2"
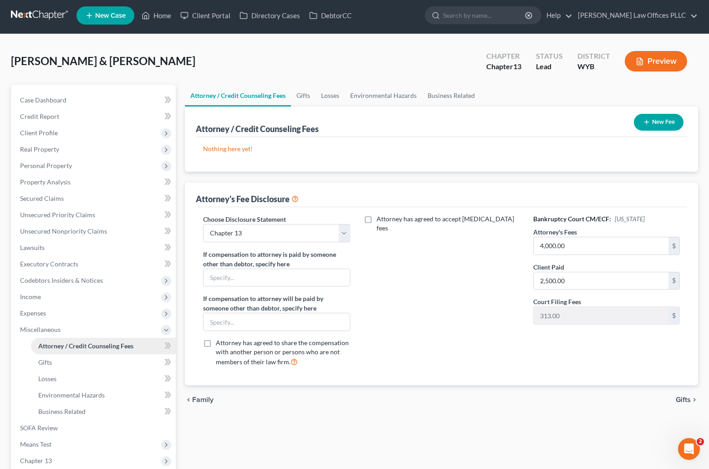
scroll to position [0, 0]
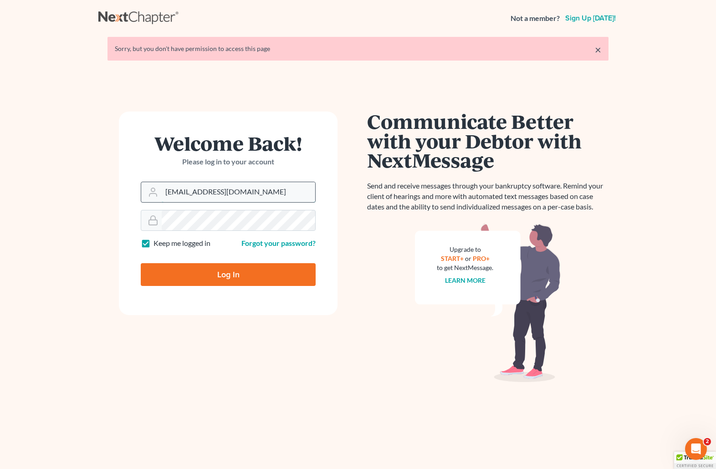
click at [255, 192] on input "brittcostomarnold@gmail.com" at bounding box center [238, 192] width 153 height 20
drag, startPoint x: 270, startPoint y: 192, endPoint x: 149, endPoint y: 185, distance: 120.9
click at [149, 185] on div "brittcostomarnold@gmail.com" at bounding box center [228, 192] width 175 height 21
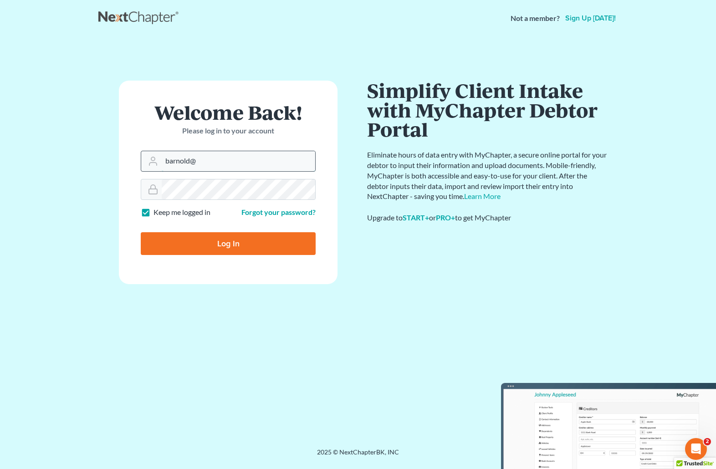
type input "[EMAIL_ADDRESS][DOMAIN_NAME]"
click at [157, 191] on div at bounding box center [228, 189] width 175 height 21
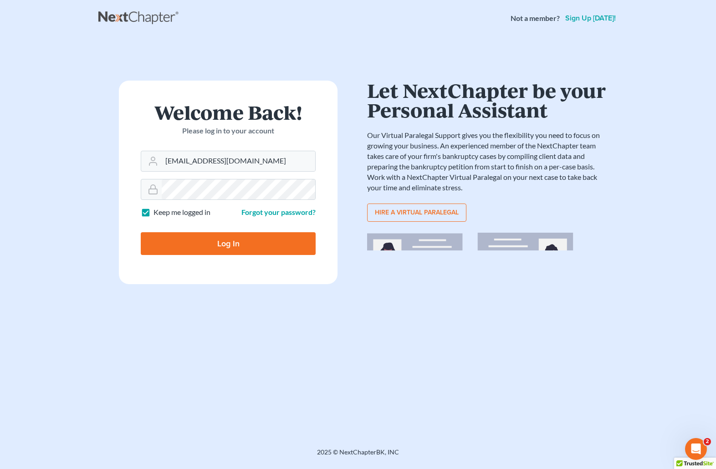
click at [182, 240] on input "Log In" at bounding box center [228, 243] width 175 height 23
type input "Thinking..."
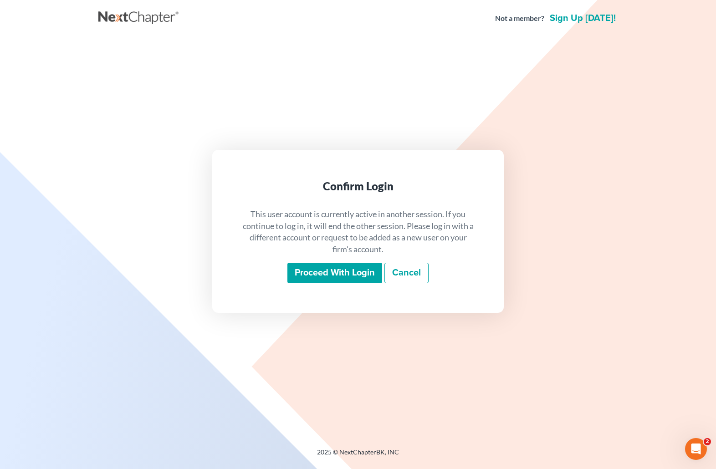
click at [348, 274] on input "Proceed with login" at bounding box center [334, 273] width 95 height 21
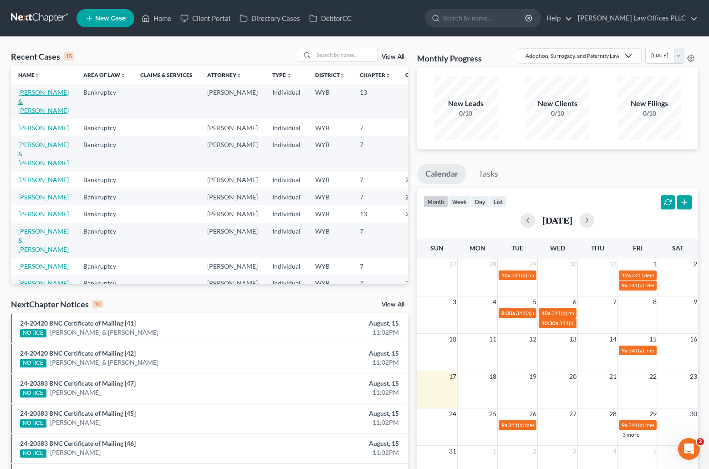
click at [31, 94] on link "[PERSON_NAME] & [PERSON_NAME]" at bounding box center [43, 101] width 51 height 26
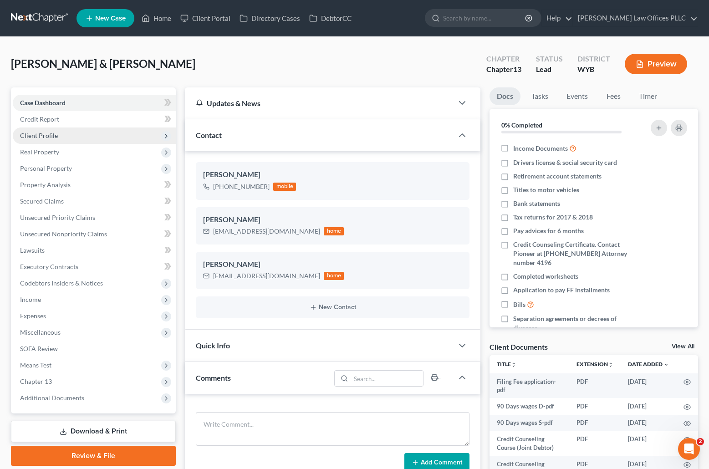
click at [61, 134] on span "Client Profile" at bounding box center [94, 135] width 163 height 16
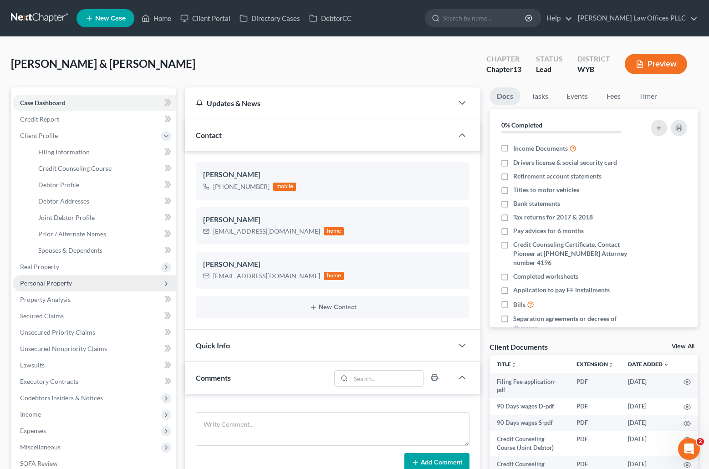
click at [81, 281] on span "Personal Property" at bounding box center [94, 283] width 163 height 16
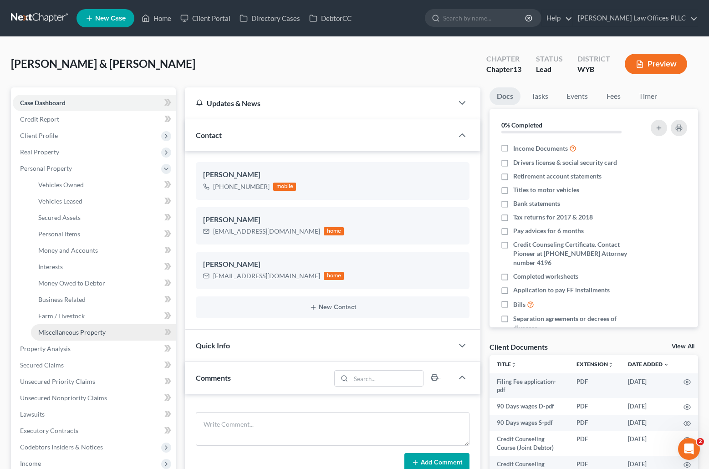
click at [89, 331] on span "Miscellaneous Property" at bounding box center [71, 332] width 67 height 8
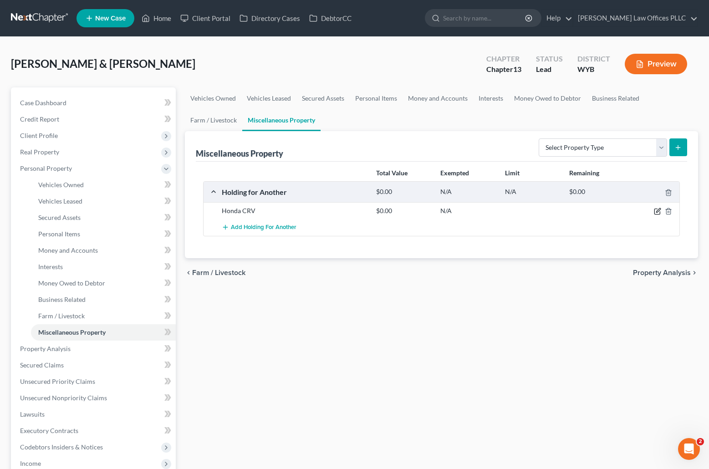
click at [658, 211] on icon "button" at bounding box center [657, 211] width 7 height 7
select select "53"
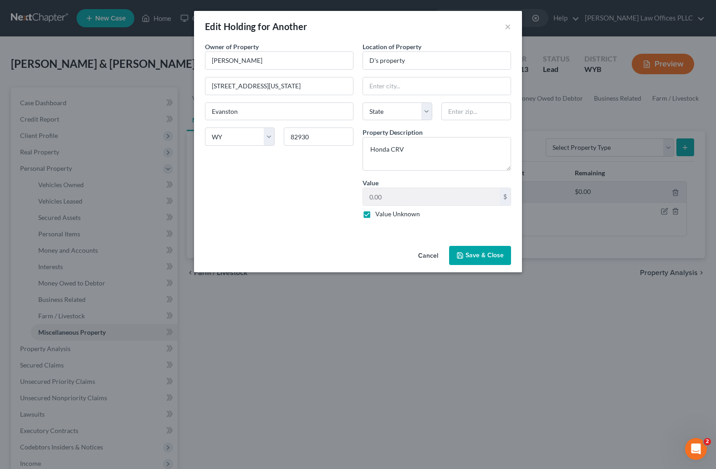
click at [490, 255] on button "Save & Close" at bounding box center [480, 255] width 62 height 19
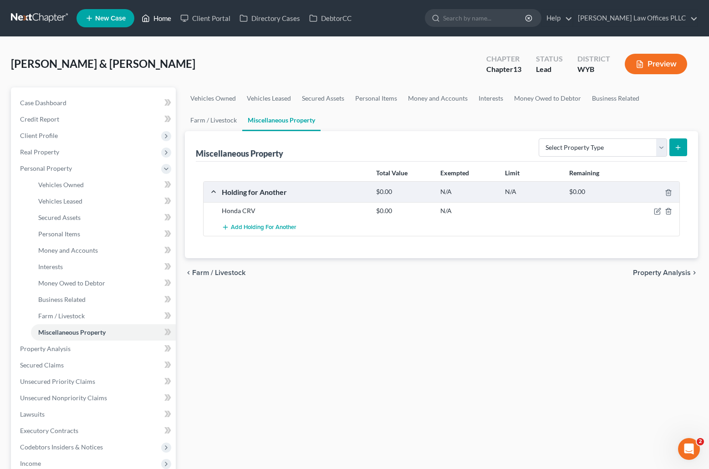
click at [160, 19] on link "Home" at bounding box center [156, 18] width 39 height 16
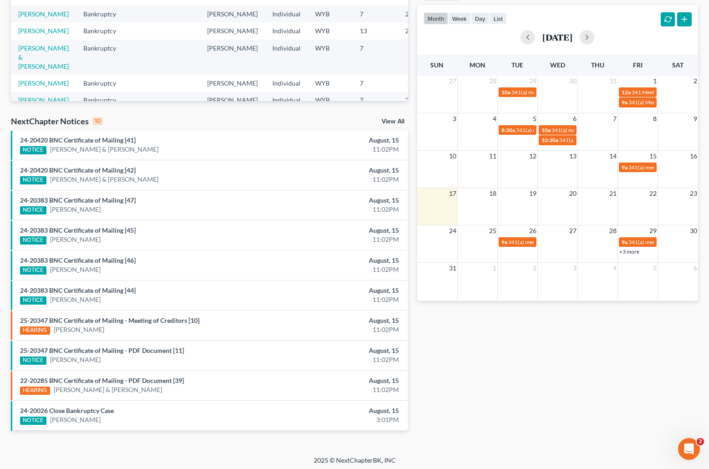
scroll to position [186, 0]
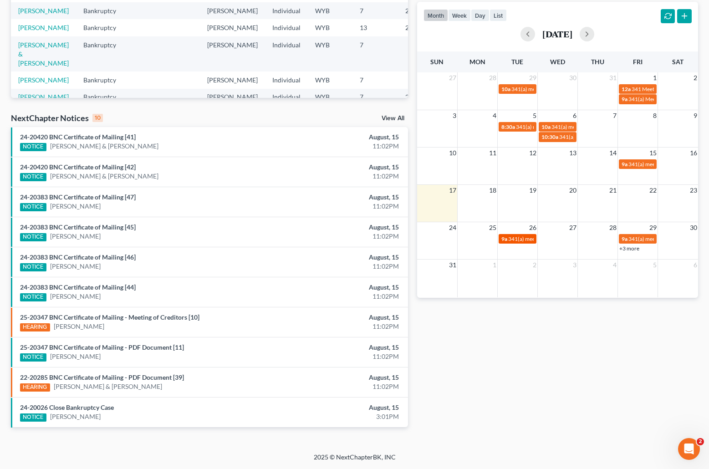
click at [520, 237] on span "341(a) meeting for [PERSON_NAME]" at bounding box center [552, 238] width 88 height 7
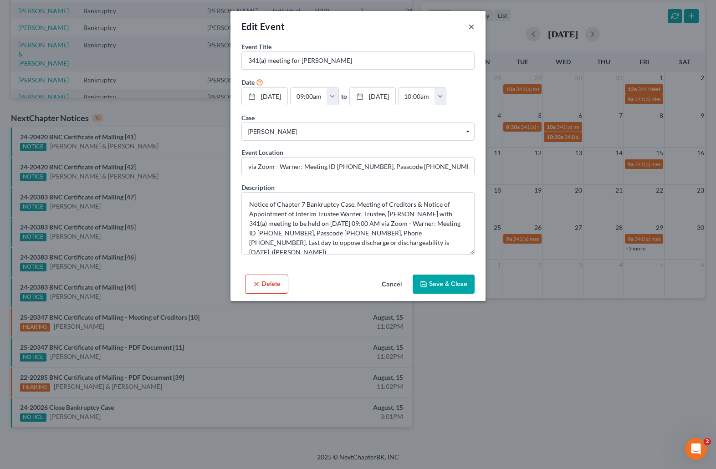
click at [472, 25] on button "×" at bounding box center [471, 26] width 6 height 11
